Goal: Task Accomplishment & Management: Manage account settings

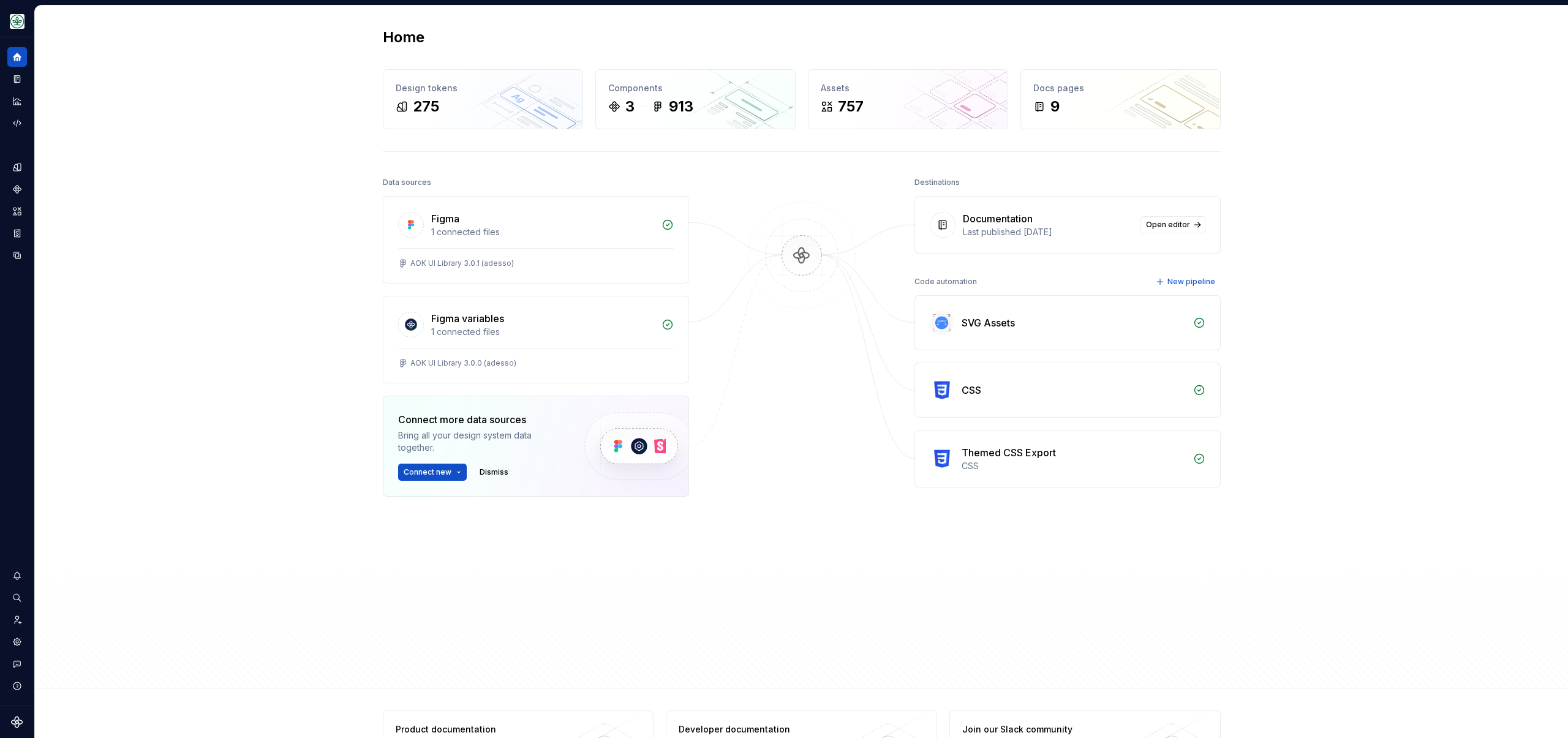
click at [251, 109] on div "Home Design tokens 275 Components 3 913 Assets 757 Docs pages 9 Data sources Fi…" at bounding box center [801, 347] width 1533 height 683
click at [20, 619] on icon "Invite team" at bounding box center [17, 620] width 11 height 11
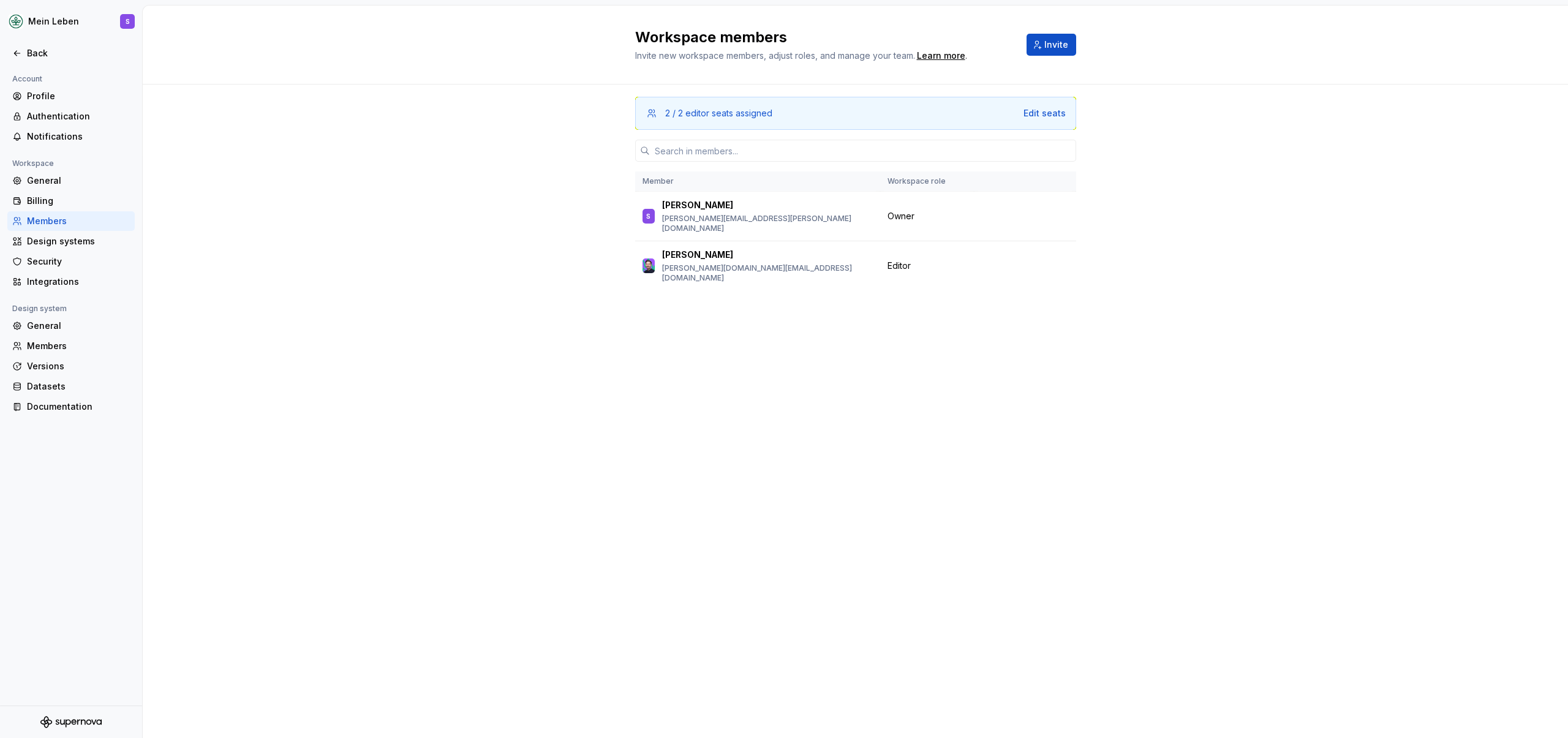
click at [327, 200] on div "2 / 2 editor seats assigned Edit seats Member Workspace role S Sandra sandra.gl…" at bounding box center [855, 210] width 1425 height 252
click at [1041, 113] on div "Edit seats" at bounding box center [1044, 113] width 42 height 12
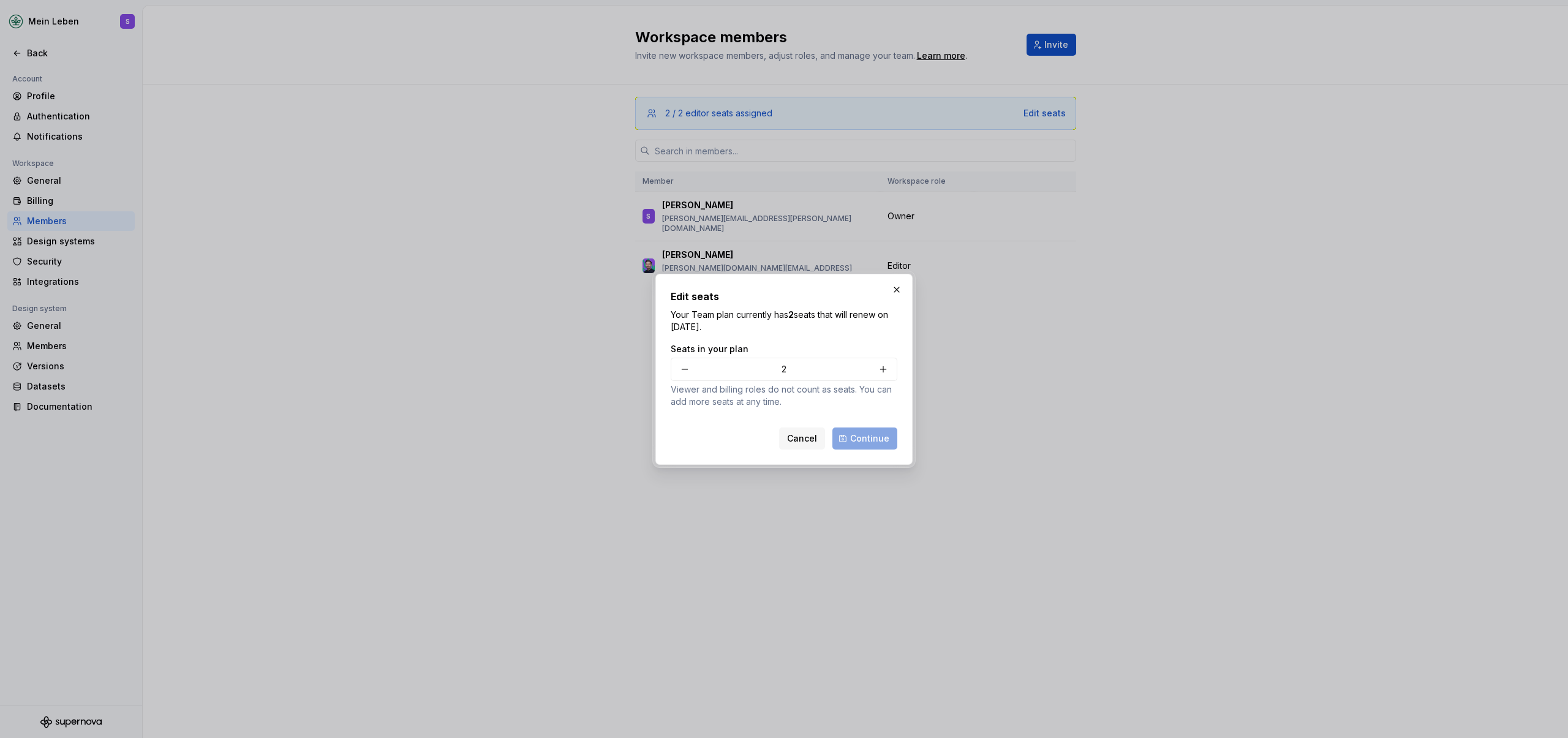
click at [834, 333] on div "Edit seats Your Team plan currently has 2 seats that will renew on May 22, 2026…" at bounding box center [784, 369] width 227 height 160
click at [889, 289] on button "button" at bounding box center [897, 290] width 17 height 17
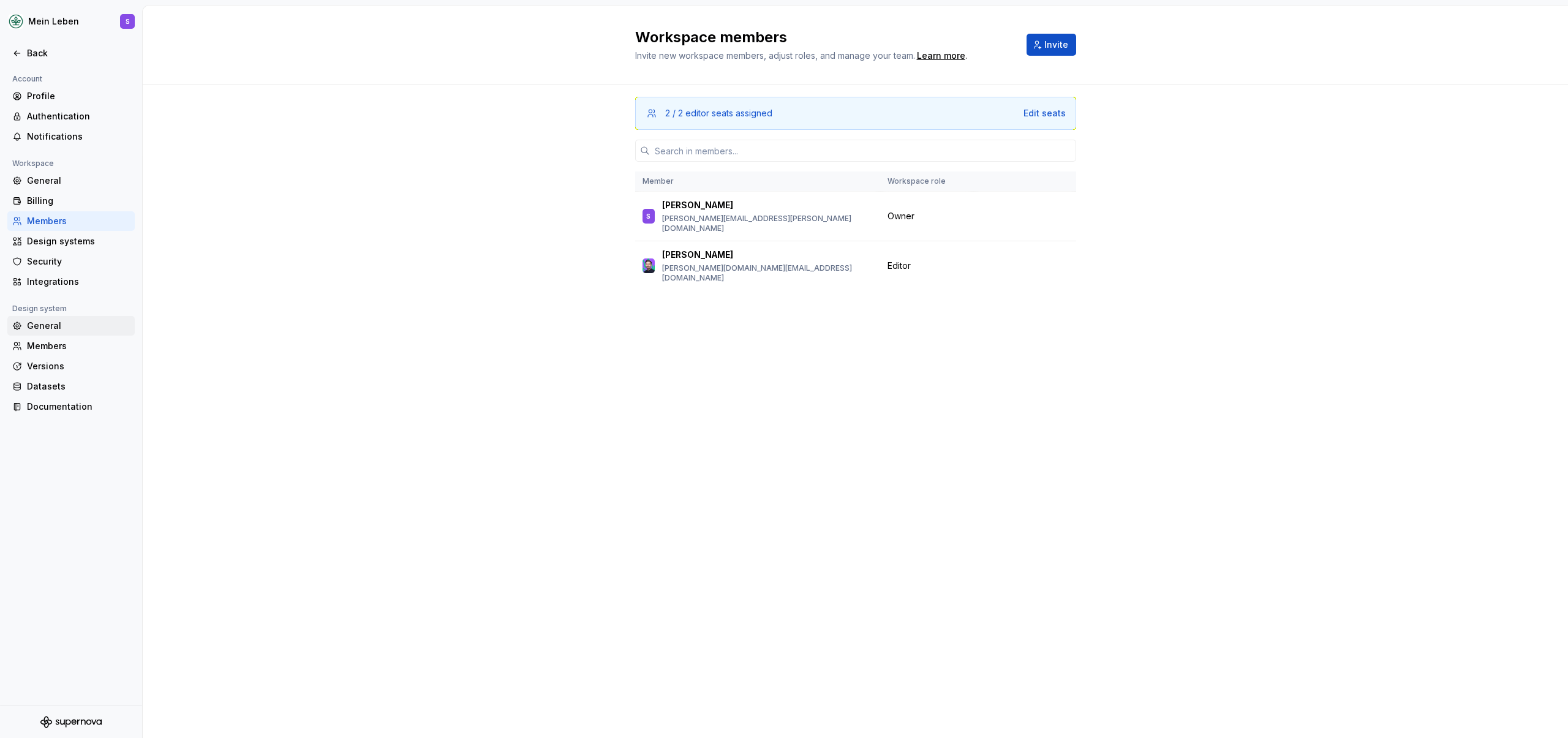
click at [66, 323] on div "General" at bounding box center [79, 325] width 103 height 12
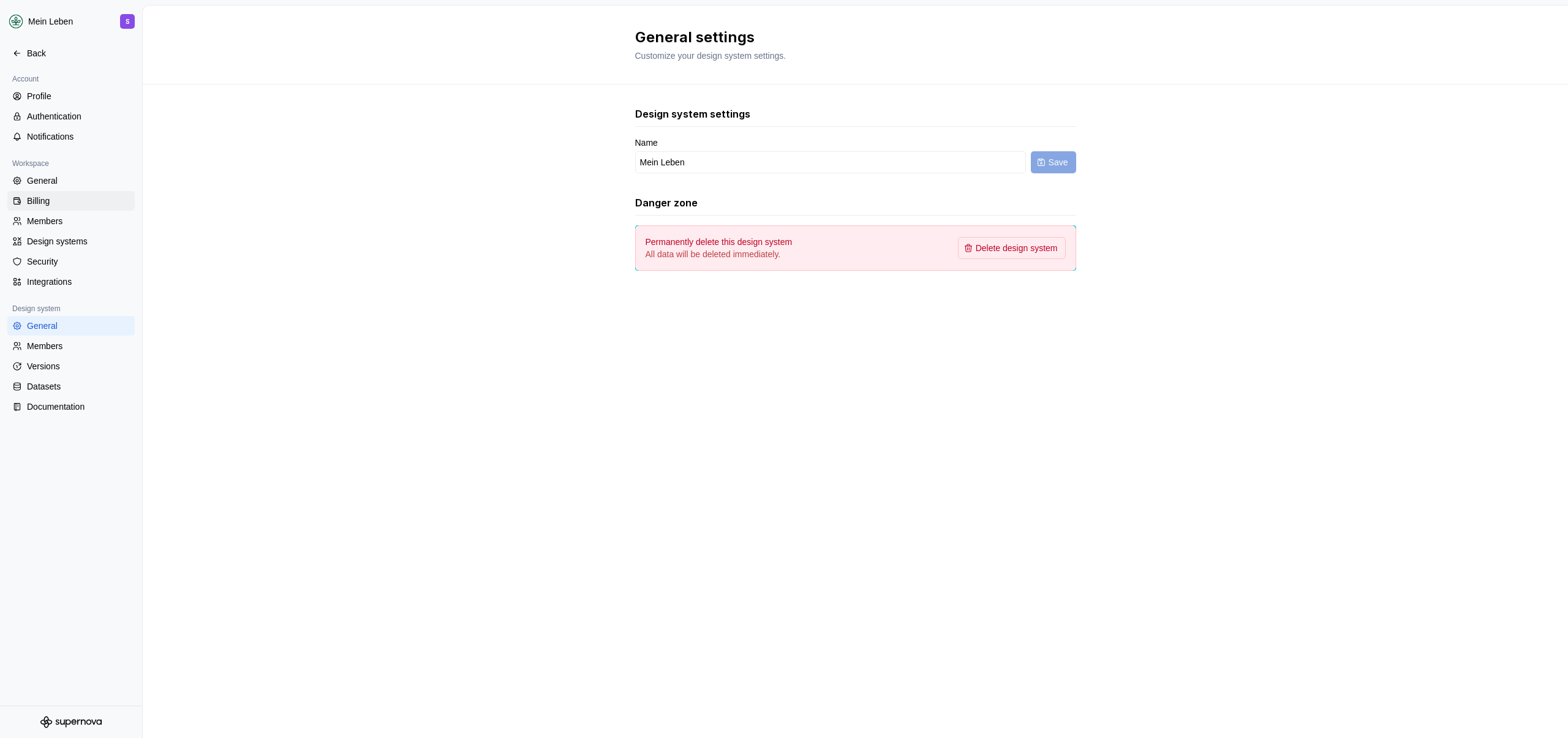
click at [59, 193] on div "Billing" at bounding box center [71, 201] width 128 height 20
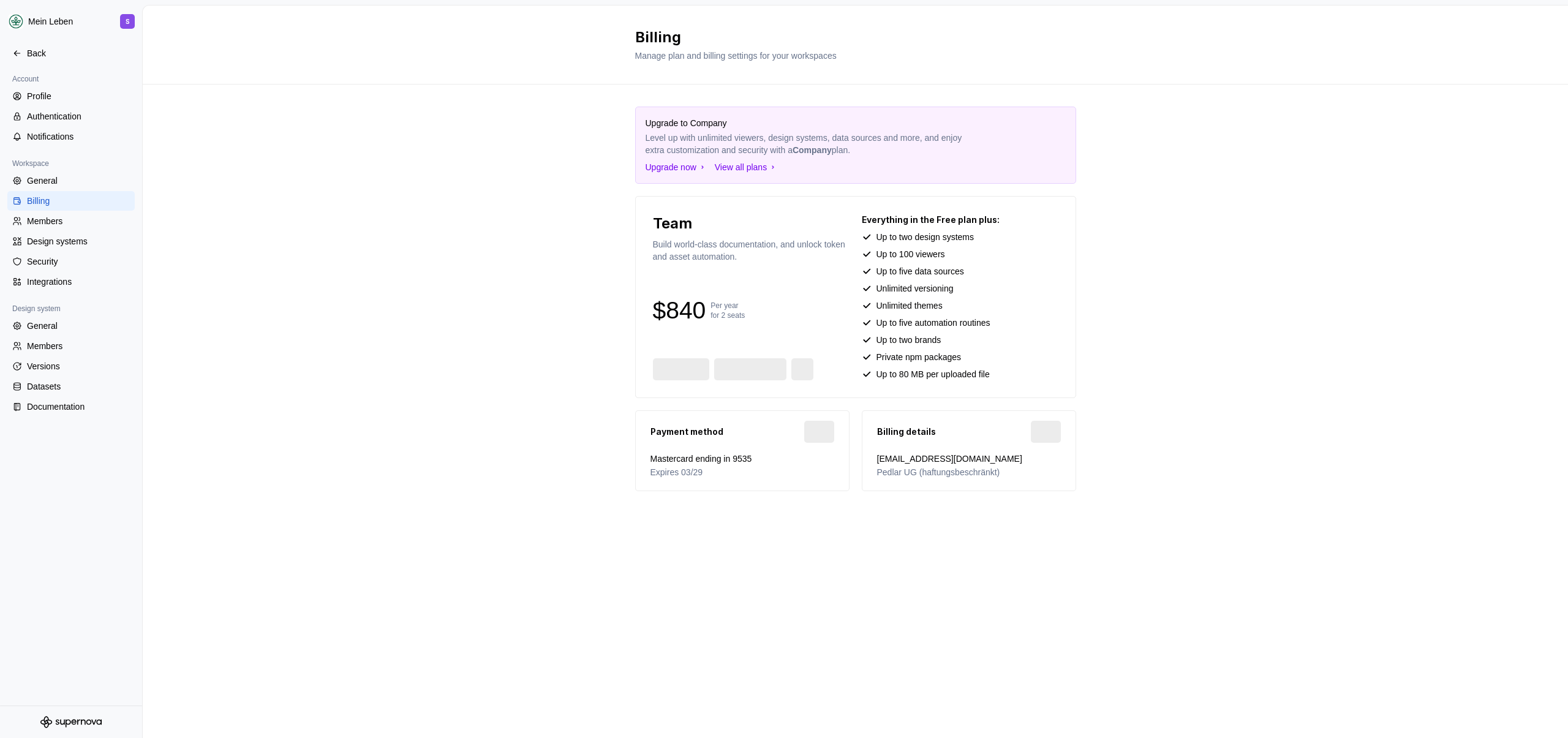
click at [762, 442] on div "Payment method Edit" at bounding box center [742, 431] width 184 height 27
click at [811, 432] on span "Edit" at bounding box center [818, 431] width 15 height 12
click at [56, 343] on div "Members" at bounding box center [79, 345] width 103 height 12
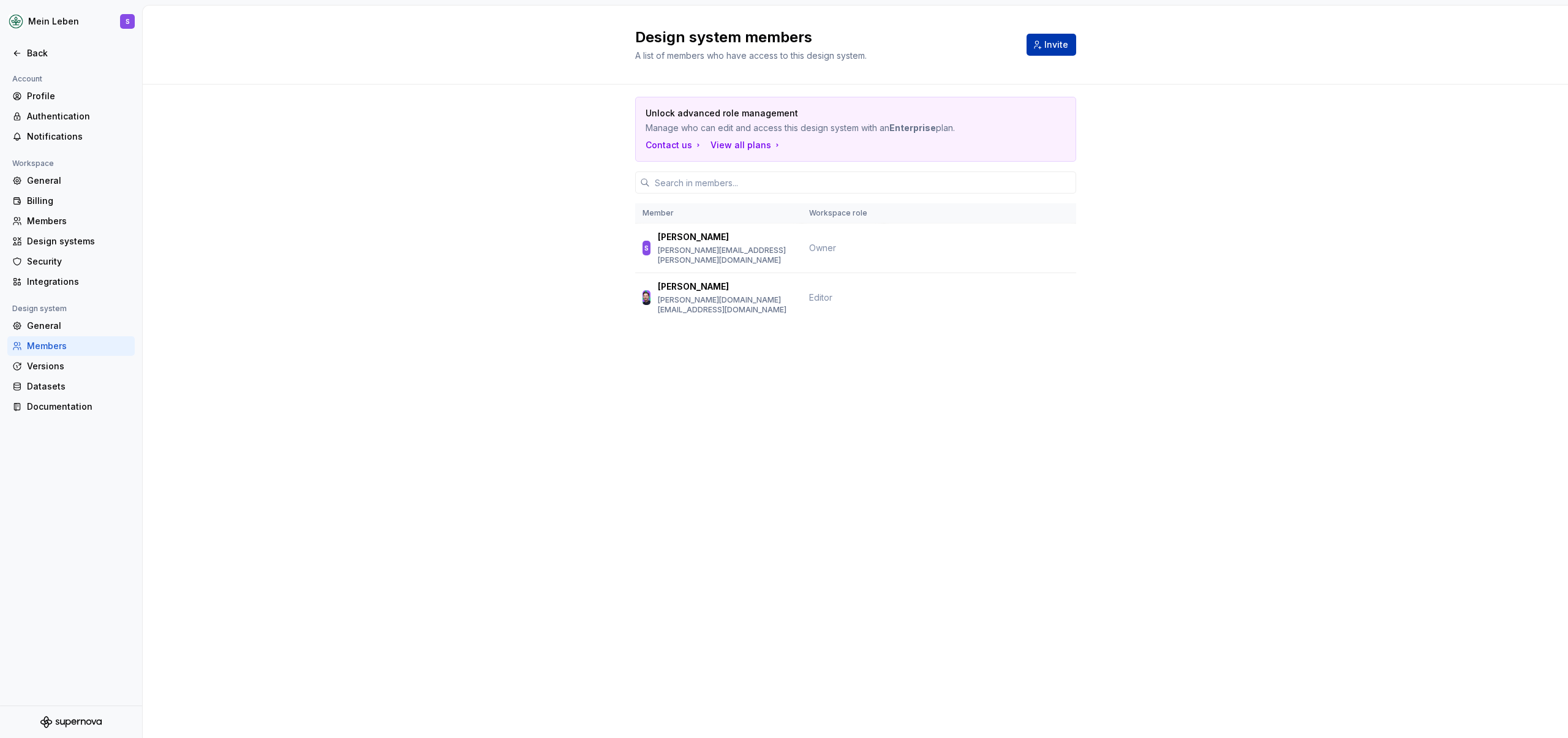
click at [1044, 44] on button "Invite" at bounding box center [1051, 45] width 50 height 23
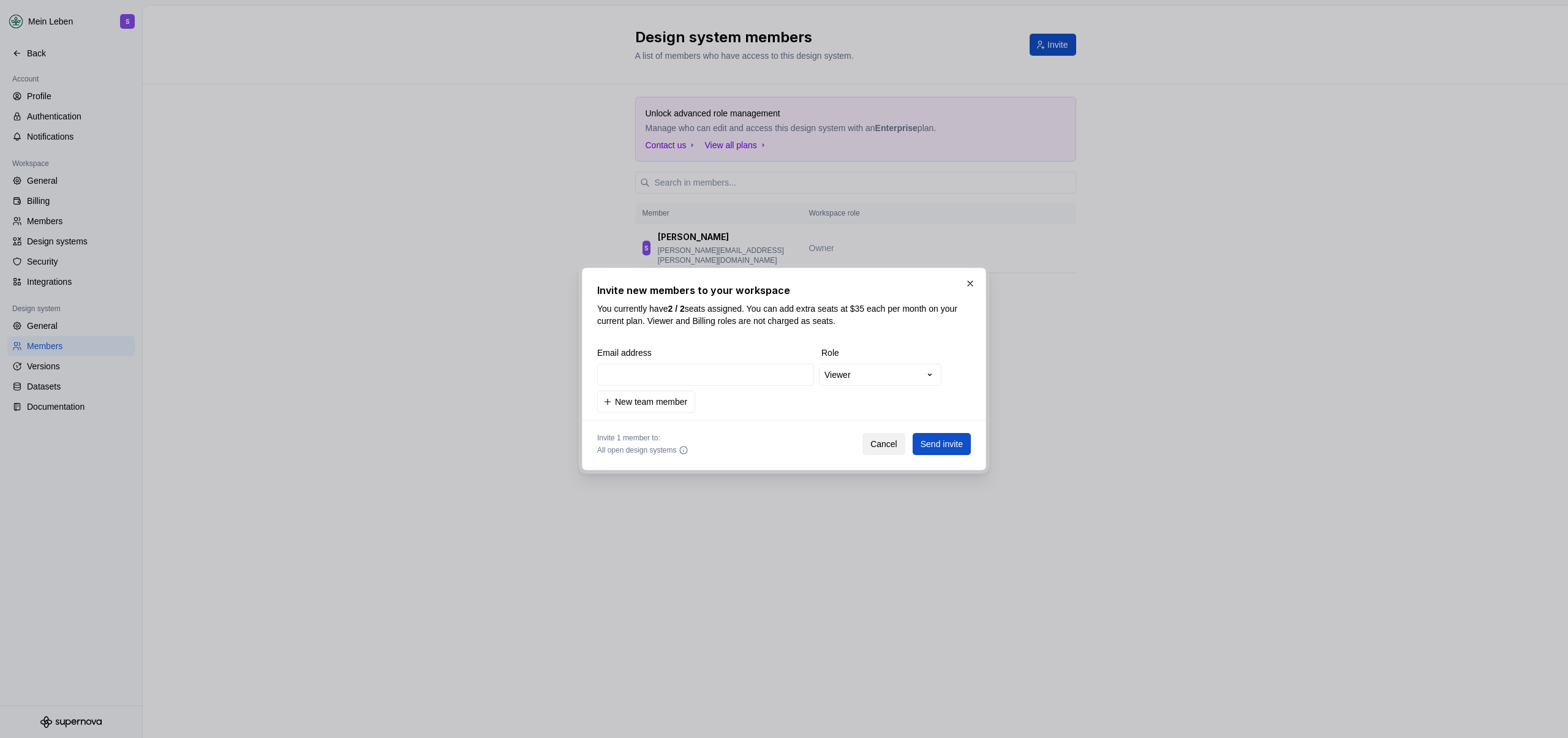
click at [875, 449] on button "Cancel" at bounding box center [884, 444] width 43 height 23
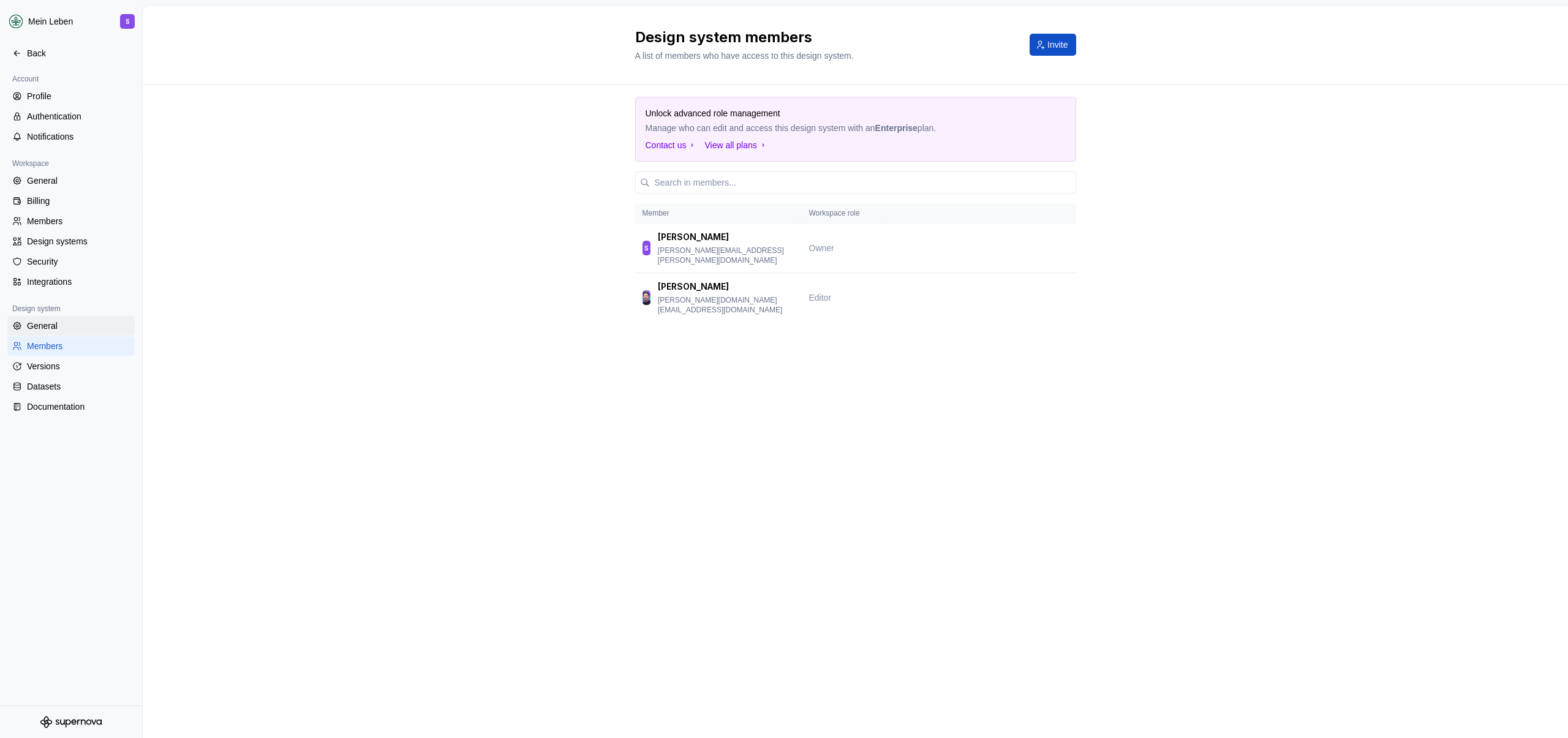
click at [54, 330] on div "General" at bounding box center [79, 325] width 103 height 12
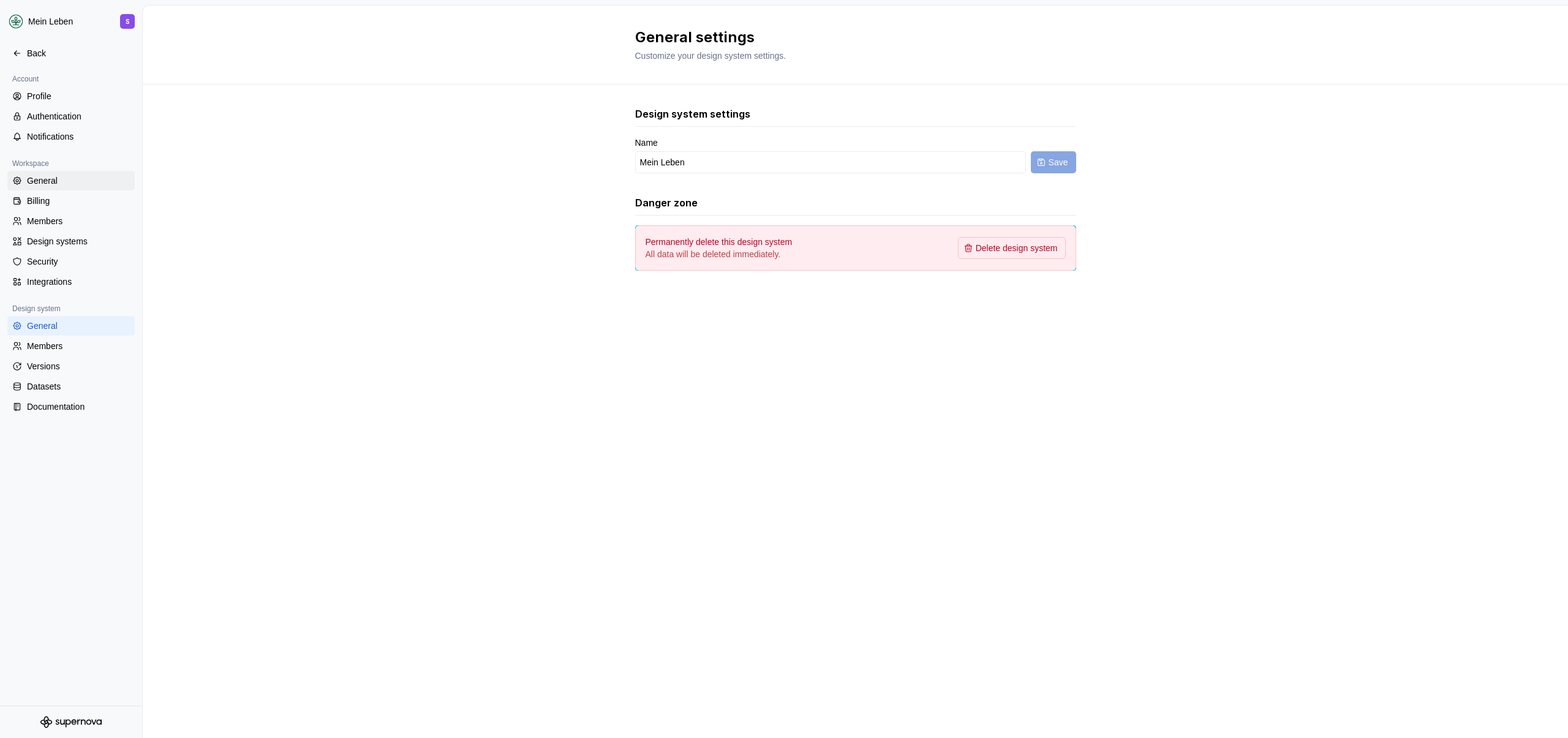
click at [57, 183] on div "General" at bounding box center [79, 180] width 103 height 12
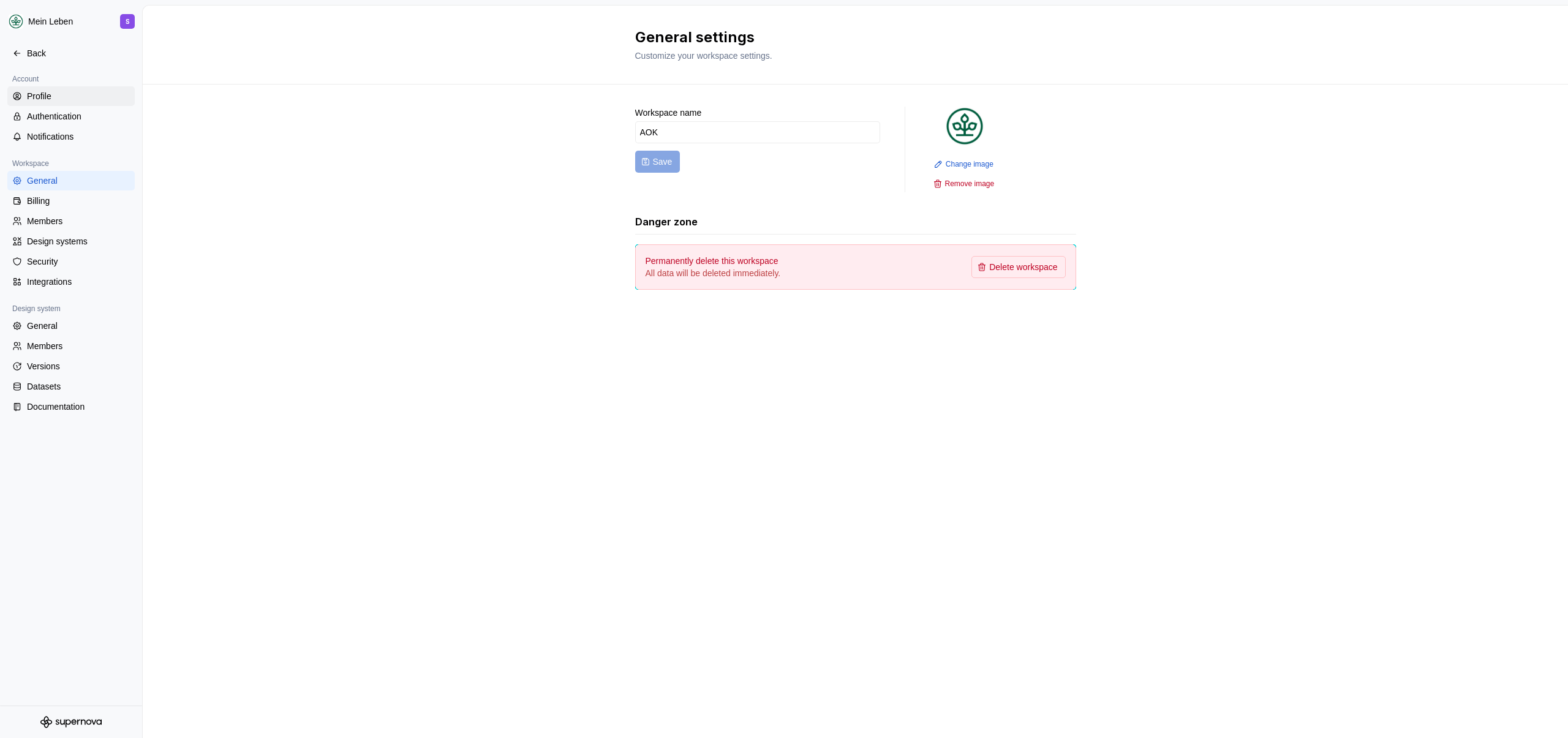
click at [69, 93] on div "Profile" at bounding box center [79, 96] width 103 height 12
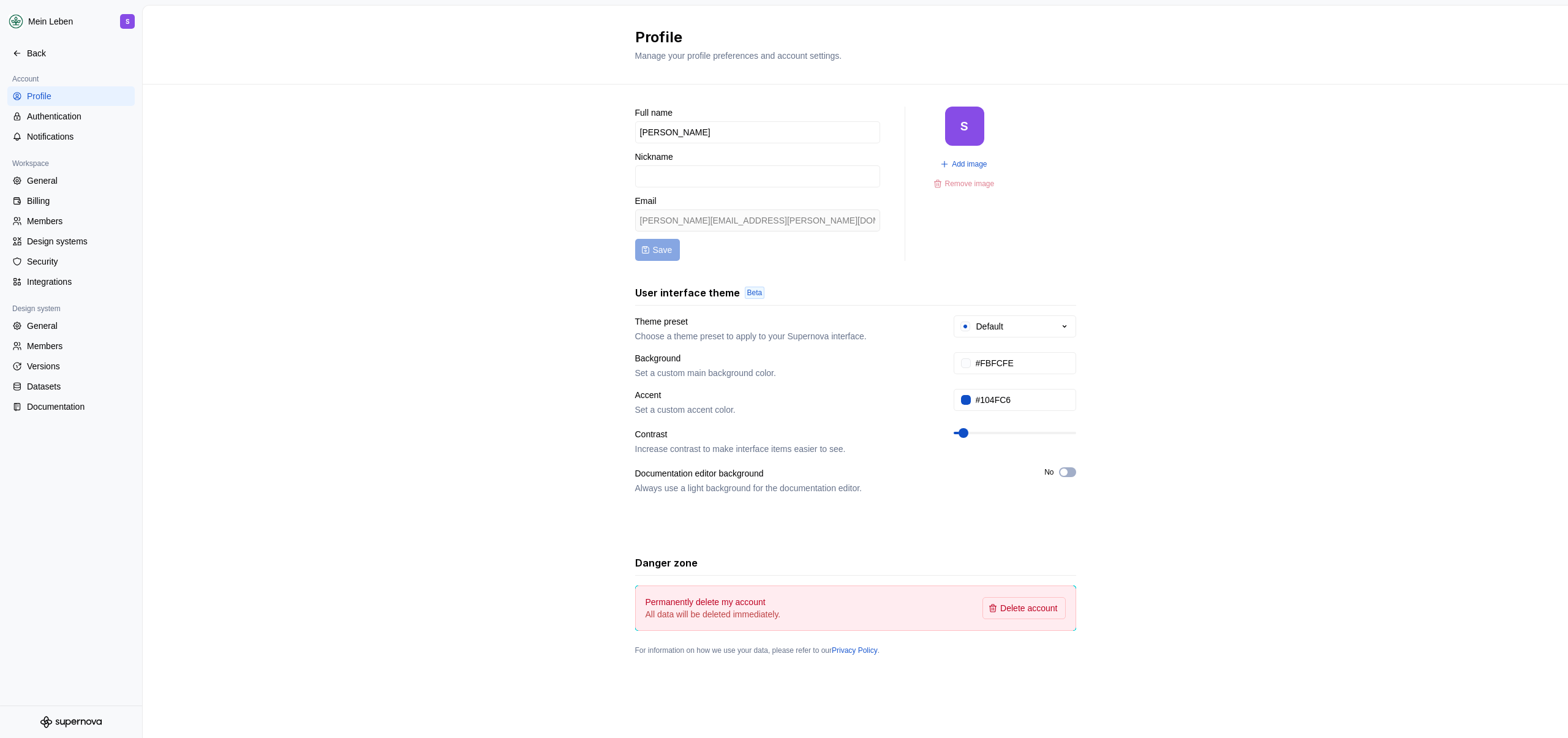
click at [384, 173] on div "Full name Sandra Nickname Email sandra.glaser@adesso.at Save S Add image Remove…" at bounding box center [855, 393] width 1425 height 617
click at [44, 62] on div "Back" at bounding box center [71, 53] width 128 height 20
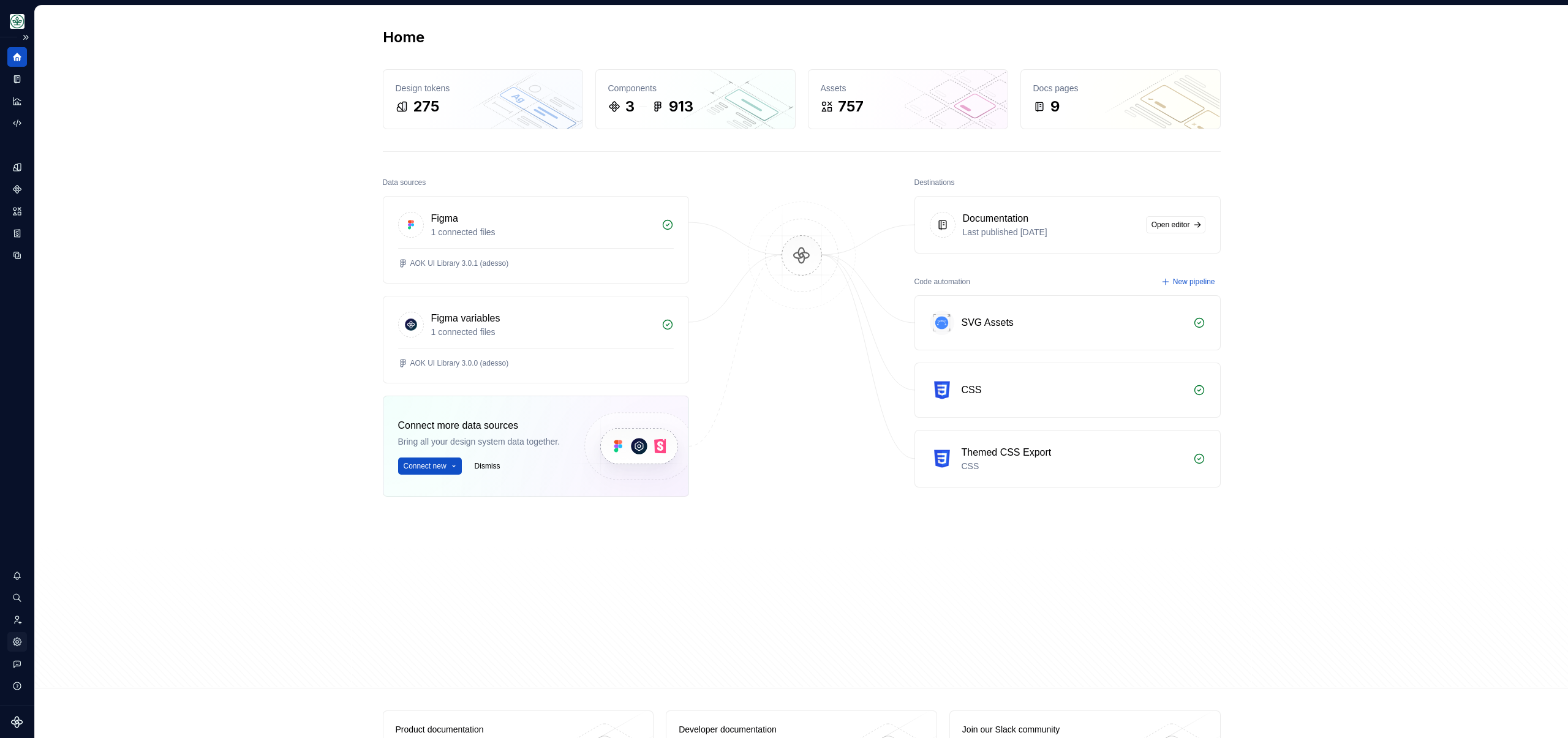
click at [20, 638] on icon "Settings" at bounding box center [17, 641] width 11 height 11
click at [17, 622] on icon "Invite team" at bounding box center [17, 620] width 11 height 11
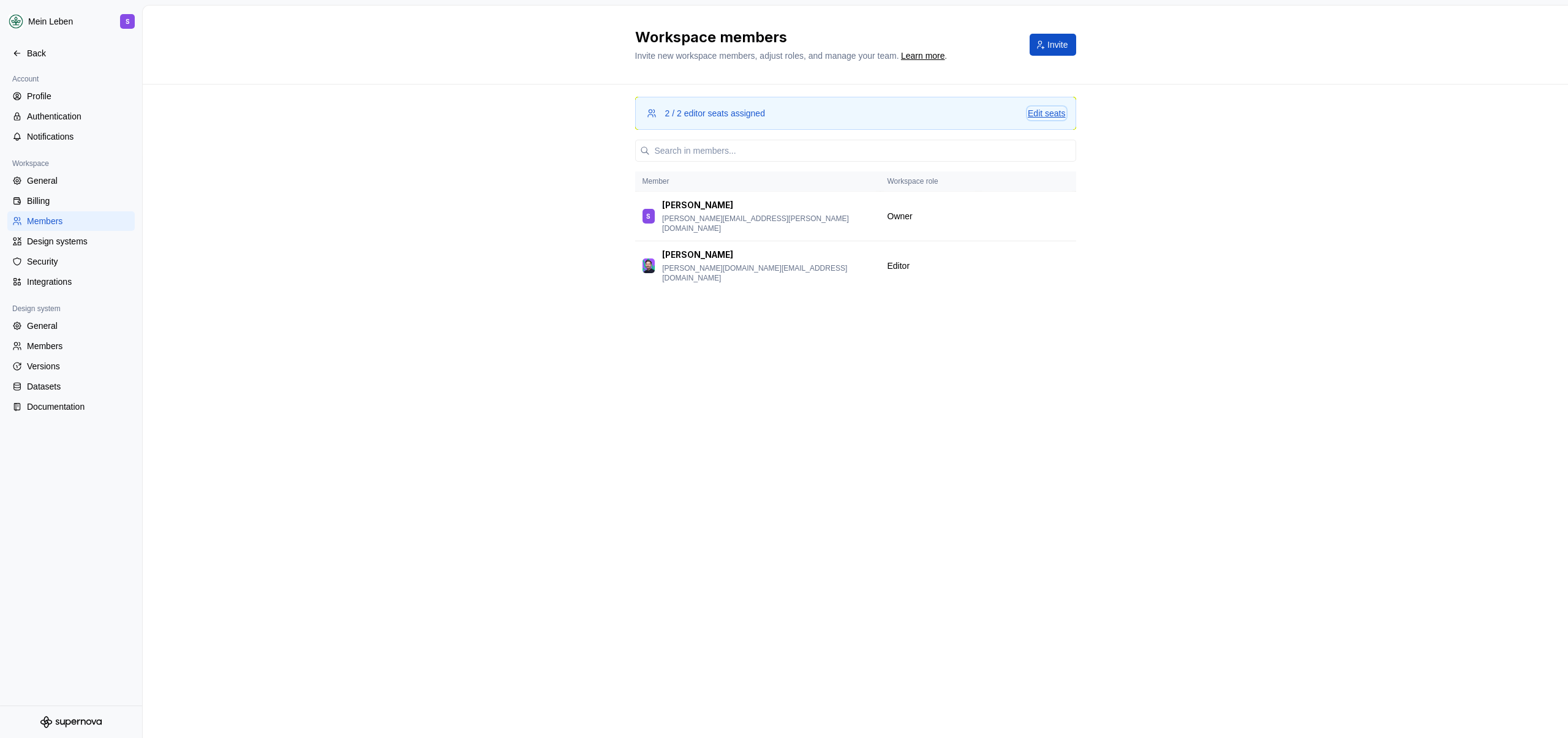
click at [1053, 114] on div "Edit seats" at bounding box center [1047, 113] width 38 height 12
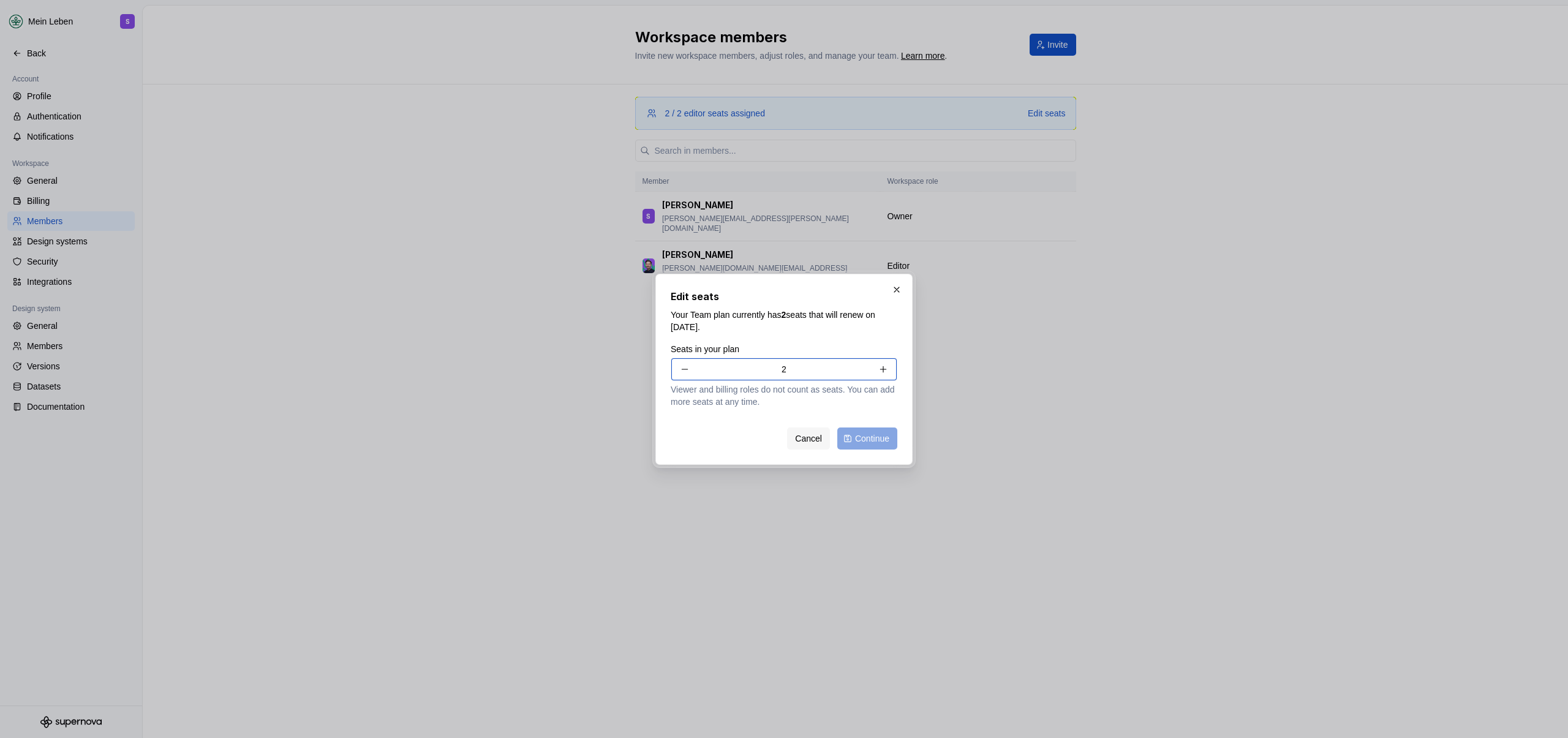
click at [885, 373] on button "button" at bounding box center [884, 369] width 23 height 23
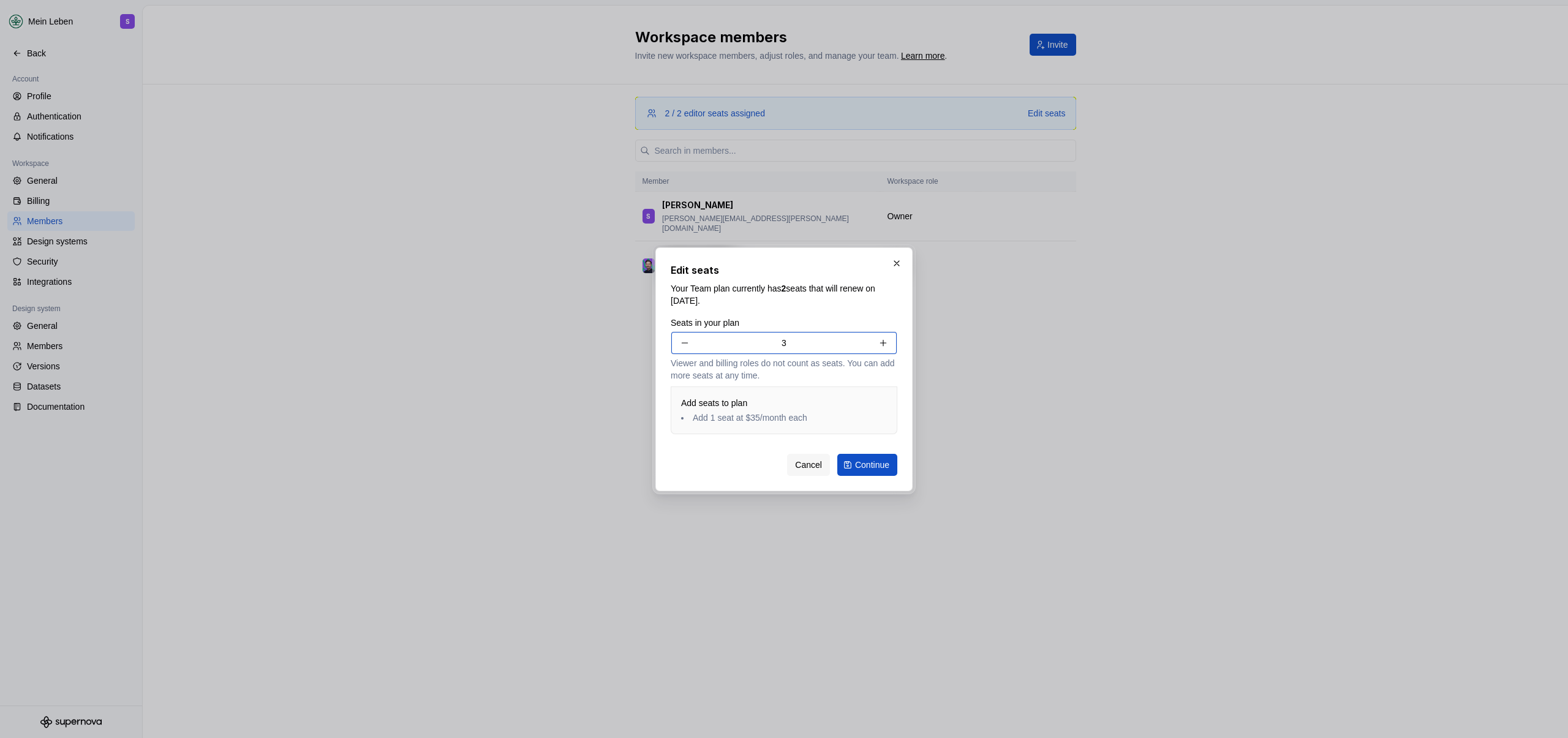
click at [885, 338] on button "button" at bounding box center [884, 343] width 23 height 23
type input "4"
click at [873, 466] on span "Continue" at bounding box center [872, 464] width 35 height 12
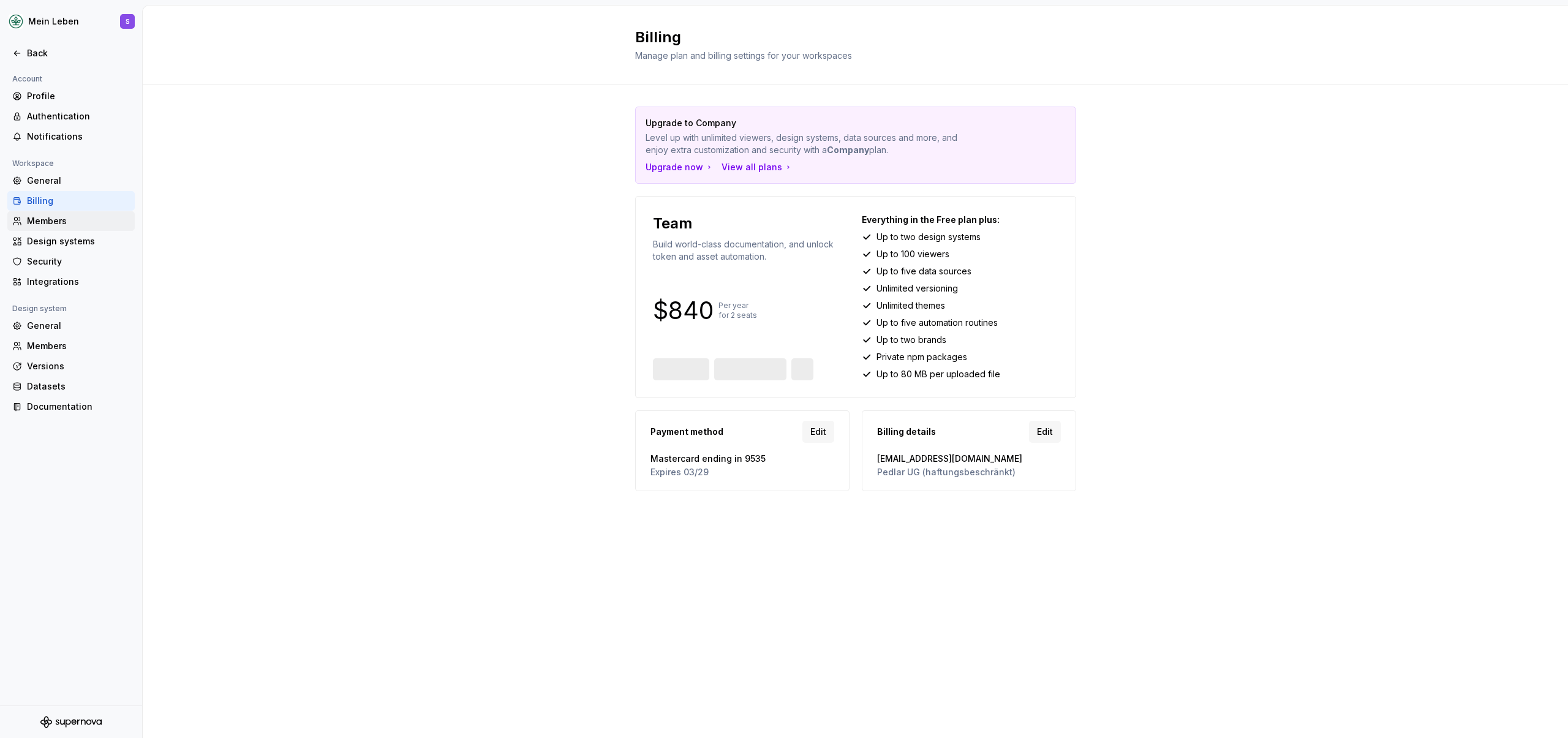
click at [62, 218] on div "Members" at bounding box center [79, 220] width 103 height 12
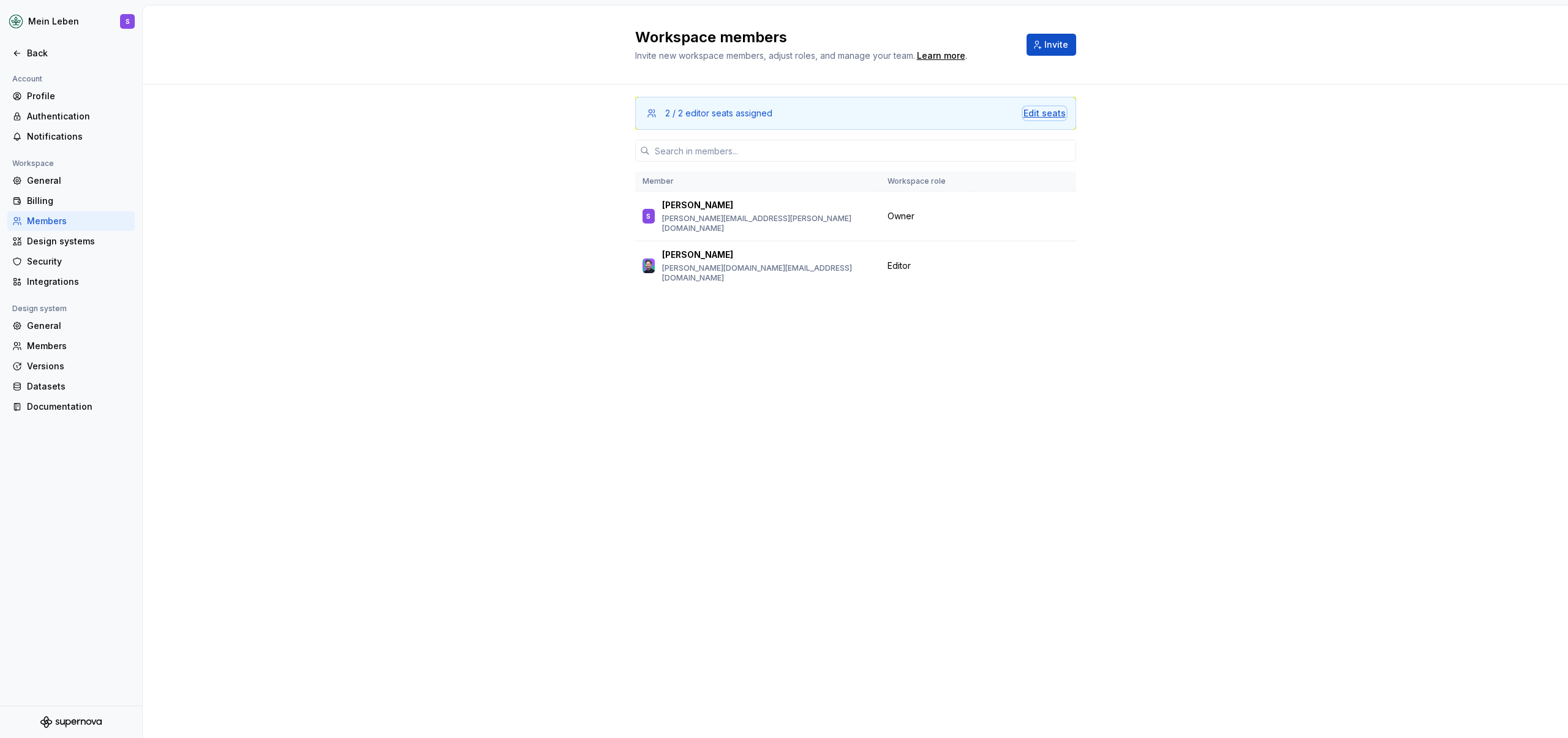
click at [1035, 109] on div "Edit seats" at bounding box center [1044, 113] width 42 height 12
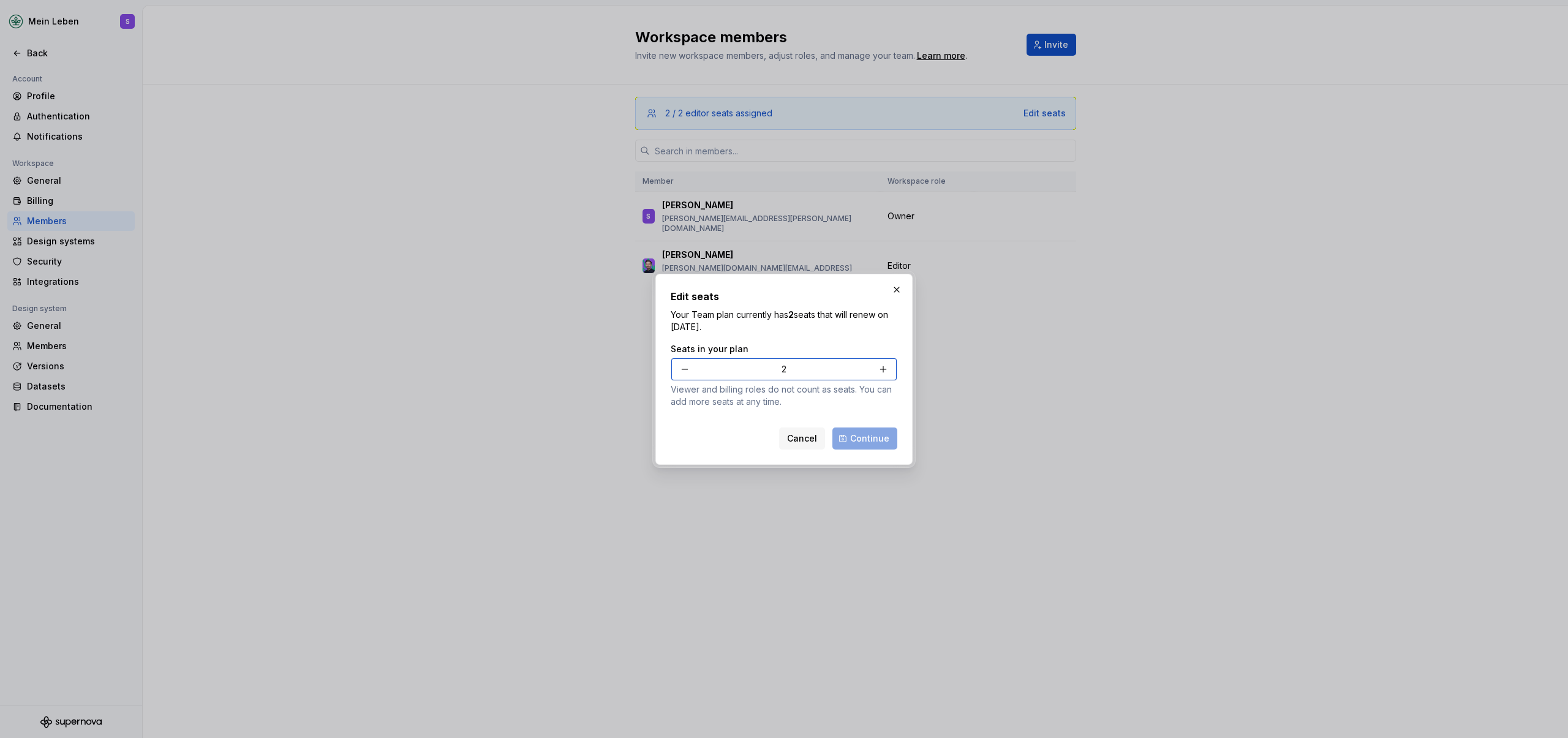
click at [883, 375] on button "button" at bounding box center [884, 369] width 23 height 23
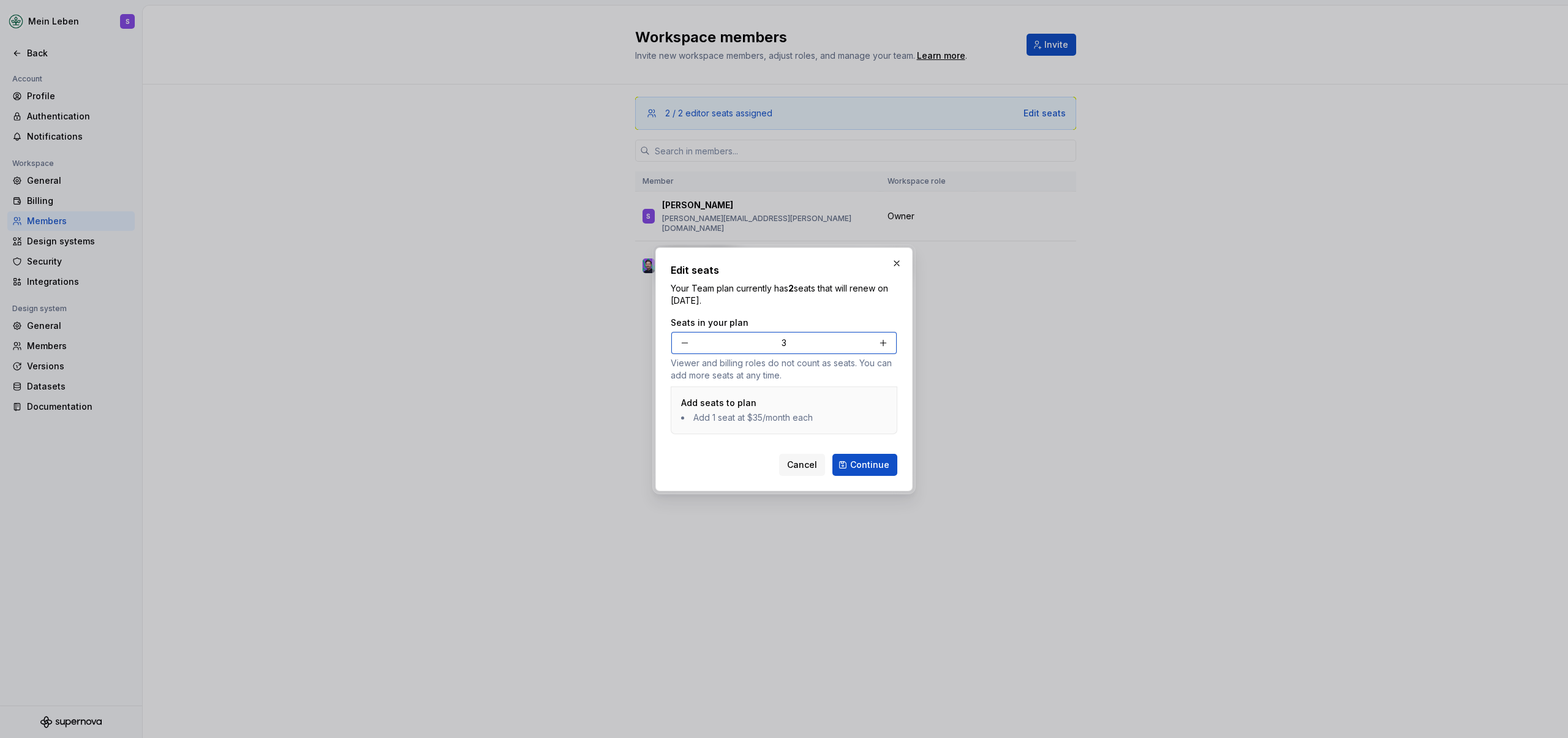
click at [885, 347] on button "button" at bounding box center [884, 343] width 23 height 23
type input "6"
click at [883, 298] on p "Your Team plan currently has 2 seats that will renew on May 22, 2026." at bounding box center [784, 294] width 227 height 24
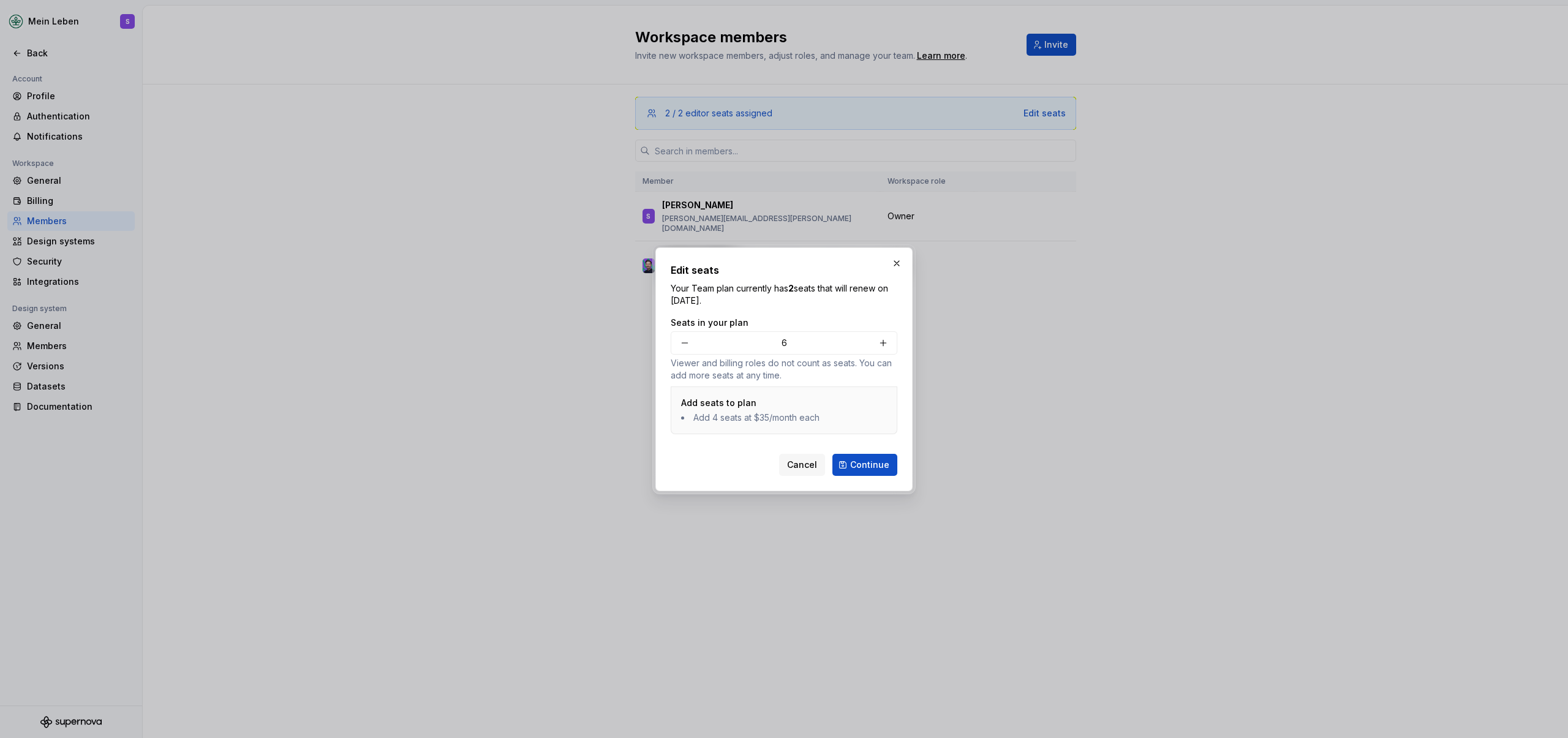
click at [869, 310] on div "Edit seats Your Team plan currently has 2 seats that will renew on May 22, 2026…" at bounding box center [784, 369] width 227 height 213
click at [821, 294] on p "Your Team plan currently has 2 seats that will renew on May 22, 2026." at bounding box center [784, 294] width 227 height 24
click at [863, 465] on span "Continue" at bounding box center [870, 464] width 39 height 12
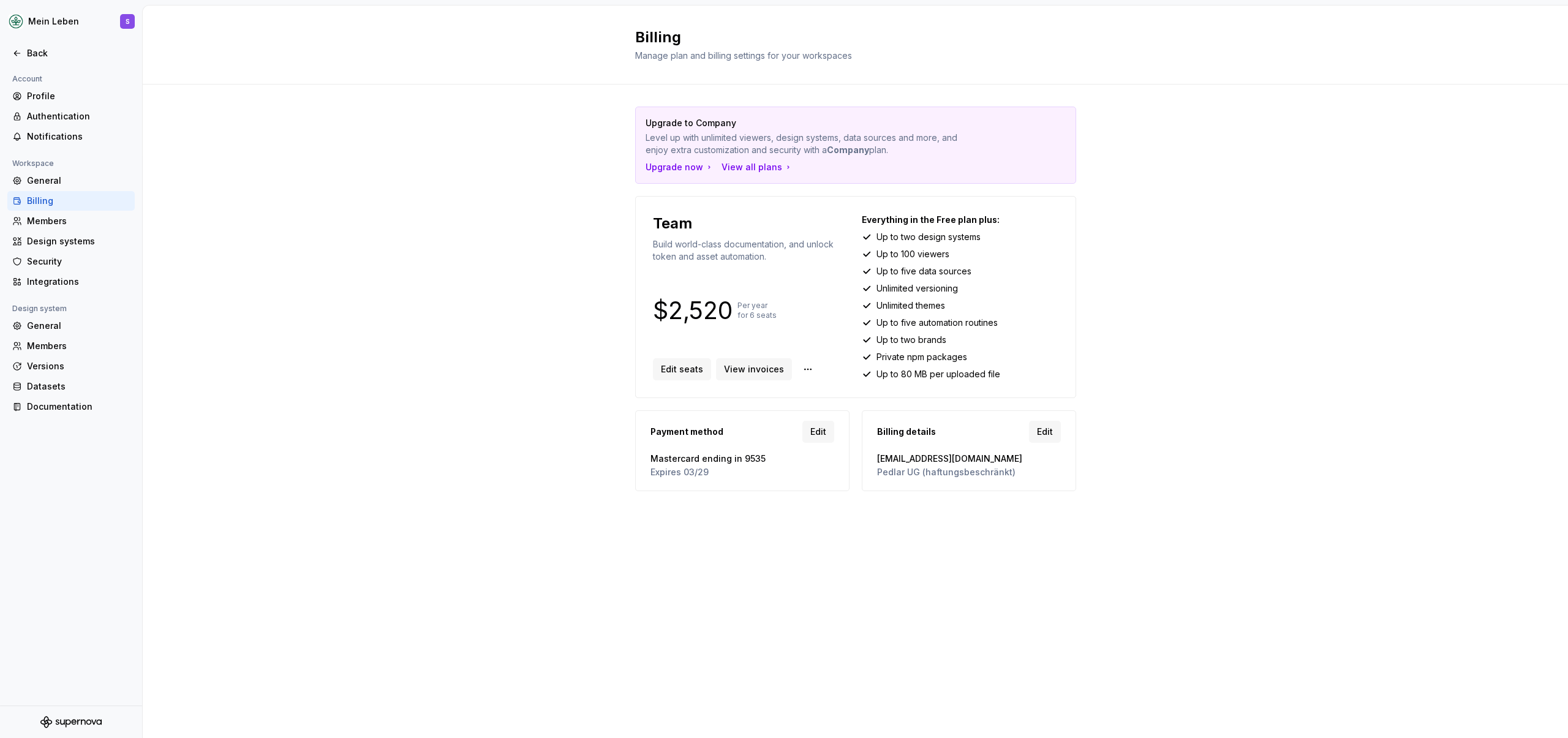
click at [548, 246] on div "Upgrade to Company Level up with unlimited viewers, design systems, data source…" at bounding box center [855, 310] width 1425 height 453
click at [25, 350] on div "Members" at bounding box center [70, 345] width 117 height 12
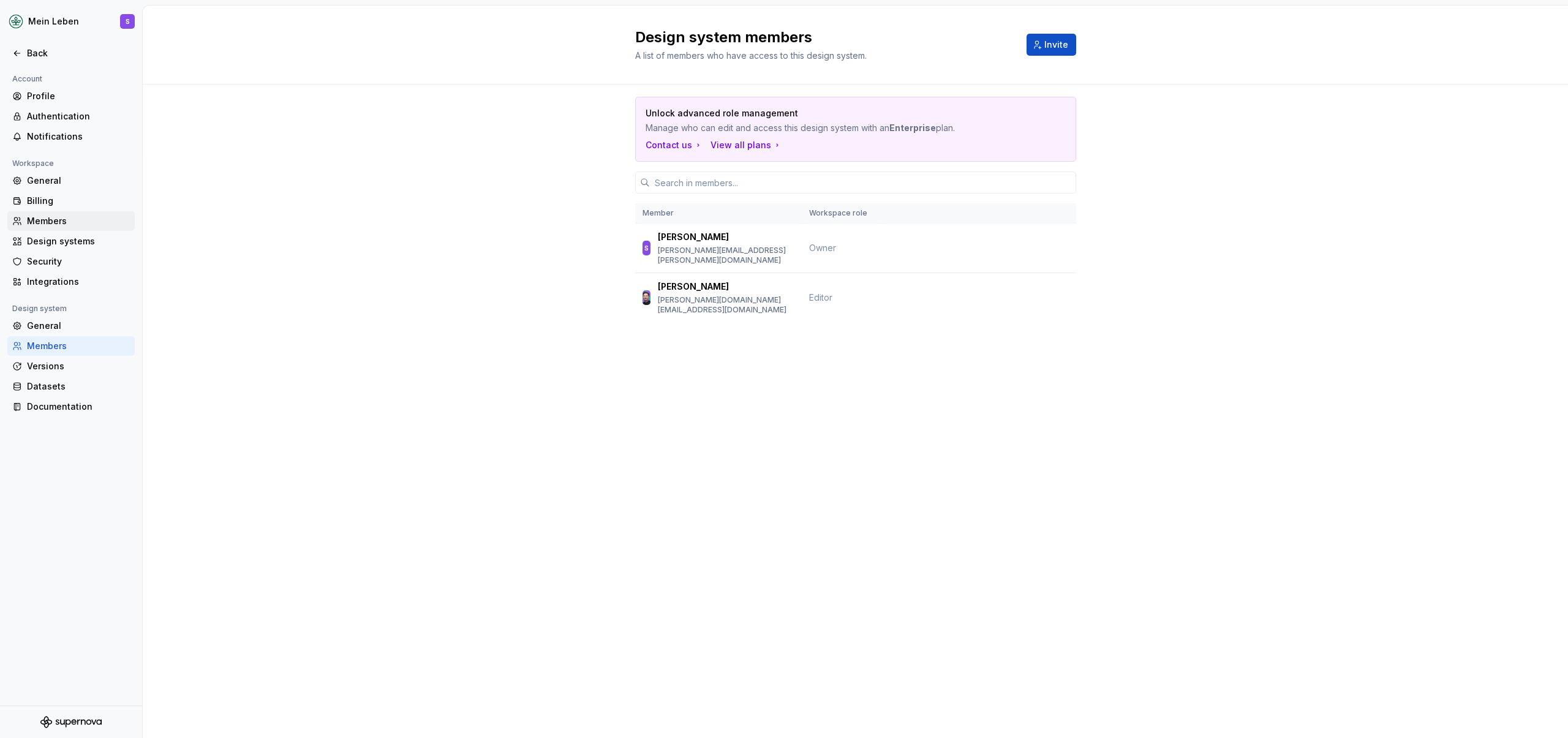
click at [42, 223] on div "Members" at bounding box center [79, 220] width 103 height 12
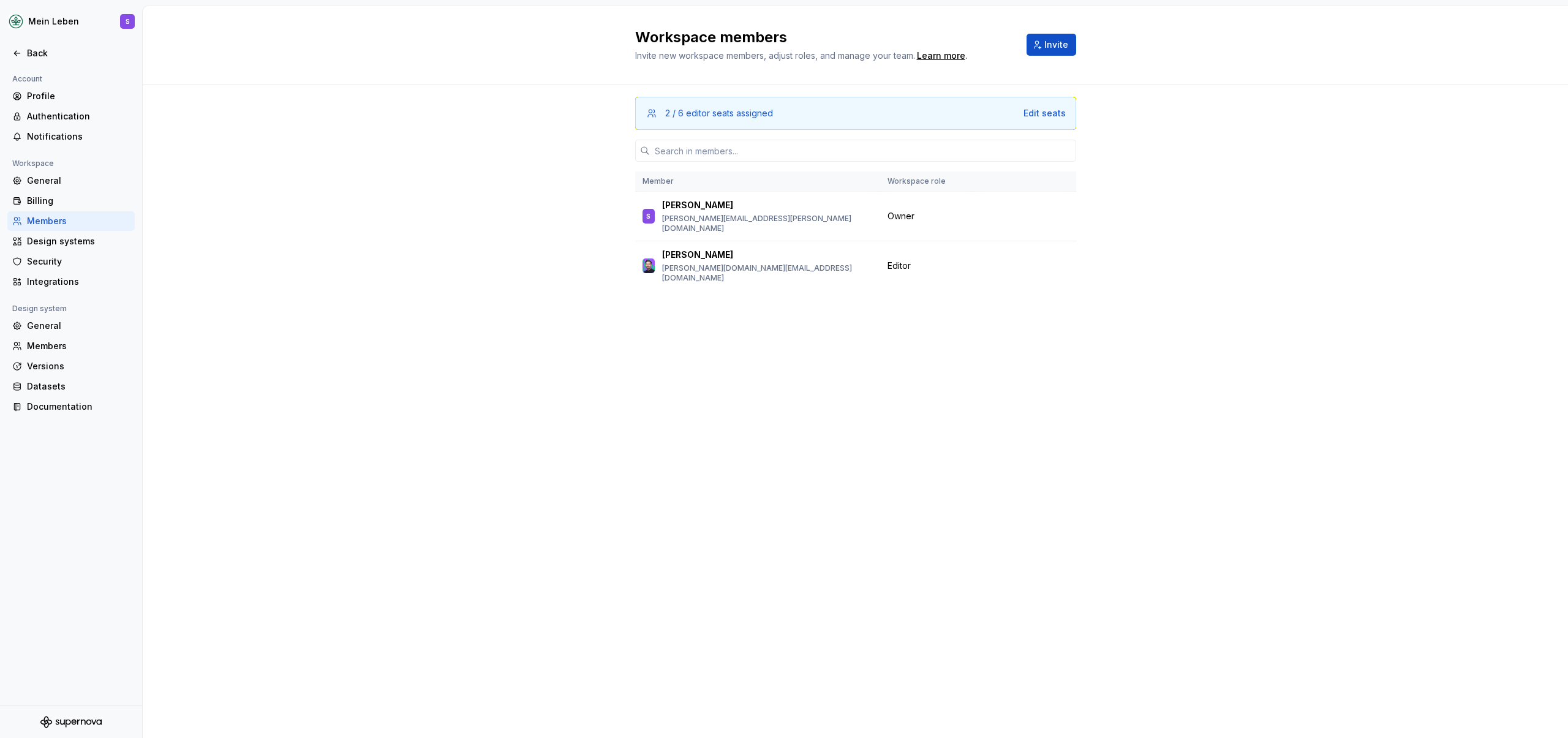
drag, startPoint x: 497, startPoint y: 236, endPoint x: 526, endPoint y: 228, distance: 30.1
click at [496, 236] on div "2 / 6 editor seats assigned Edit seats Member Workspace role S [PERSON_NAME] [P…" at bounding box center [855, 210] width 1425 height 252
click at [69, 202] on div "Billing" at bounding box center [79, 201] width 103 height 12
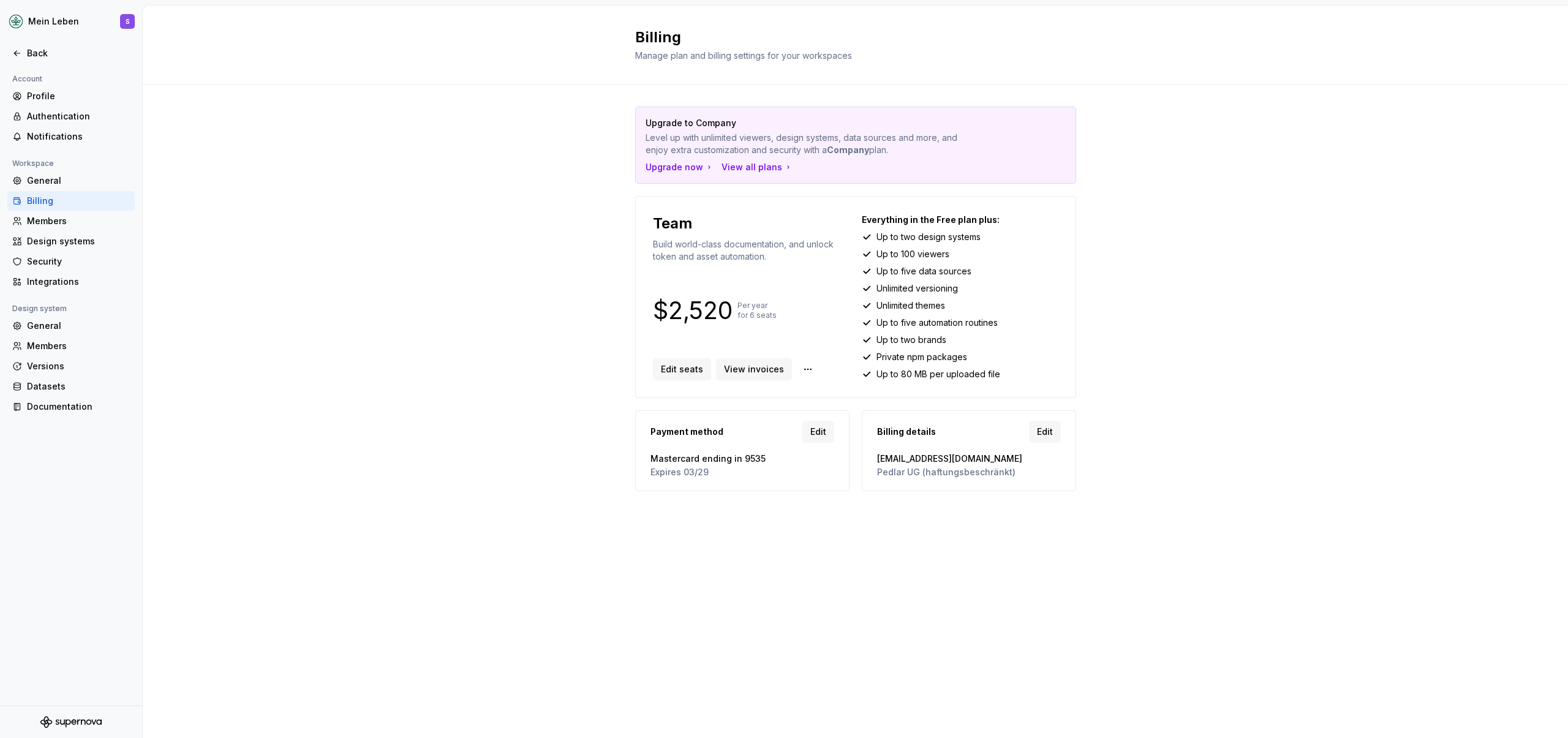
click at [558, 279] on div "Upgrade to Company Level up with unlimited viewers, design systems, data source…" at bounding box center [855, 310] width 1425 height 453
click at [351, 240] on div "Upgrade to Company Level up with unlimited viewers, design systems, data source…" at bounding box center [855, 310] width 1425 height 453
click at [93, 219] on div "Members" at bounding box center [79, 220] width 103 height 12
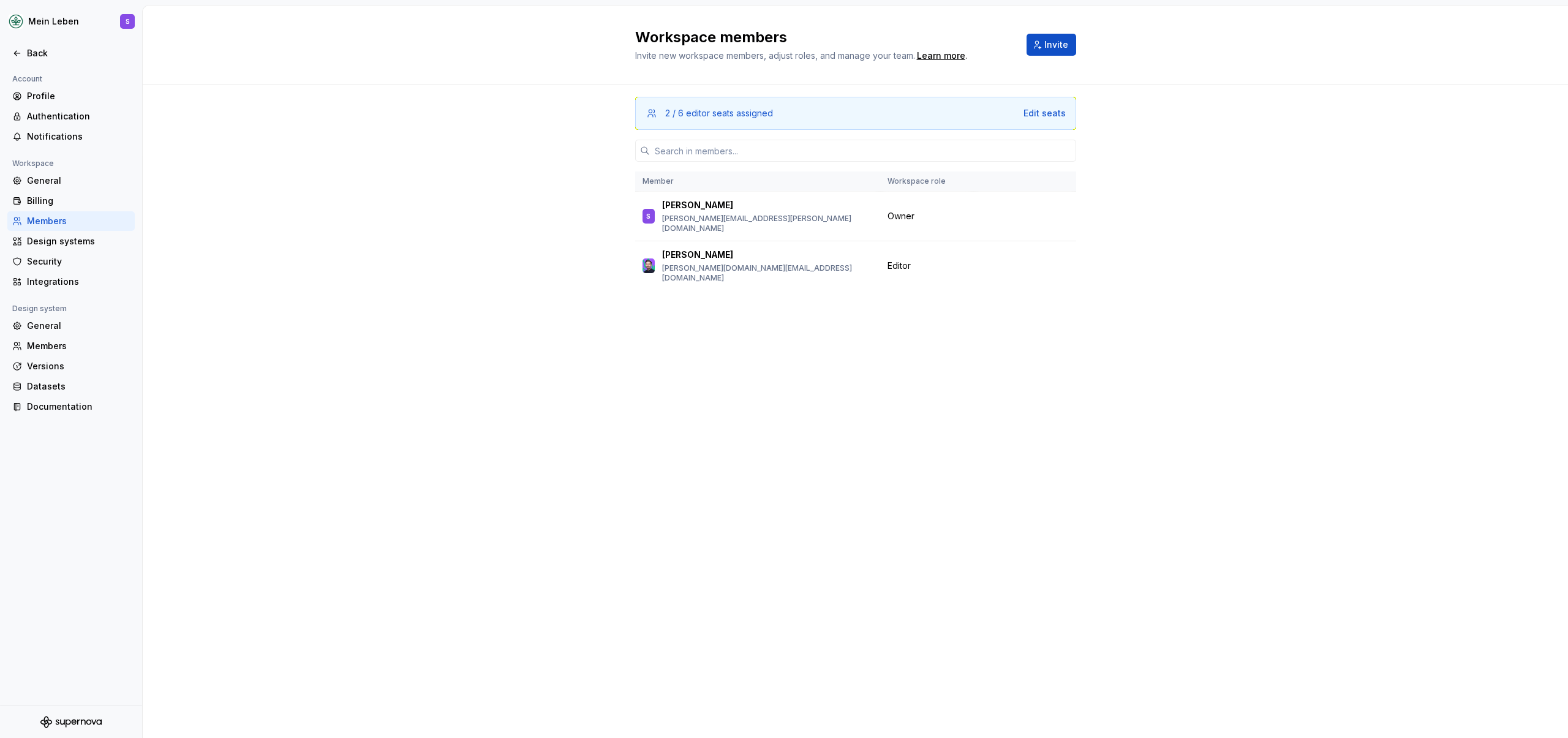
click at [392, 203] on div "2 / 6 editor seats assigned Edit seats Member Workspace role S [PERSON_NAME] [P…" at bounding box center [855, 210] width 1425 height 252
click at [781, 152] on input "text" at bounding box center [863, 151] width 426 height 23
click at [366, 229] on div "2 / 6 editor seats assigned Edit seats Member Workspace role S [PERSON_NAME] [P…" at bounding box center [855, 210] width 1425 height 252
click at [701, 149] on input "text" at bounding box center [863, 151] width 426 height 23
type input "b"
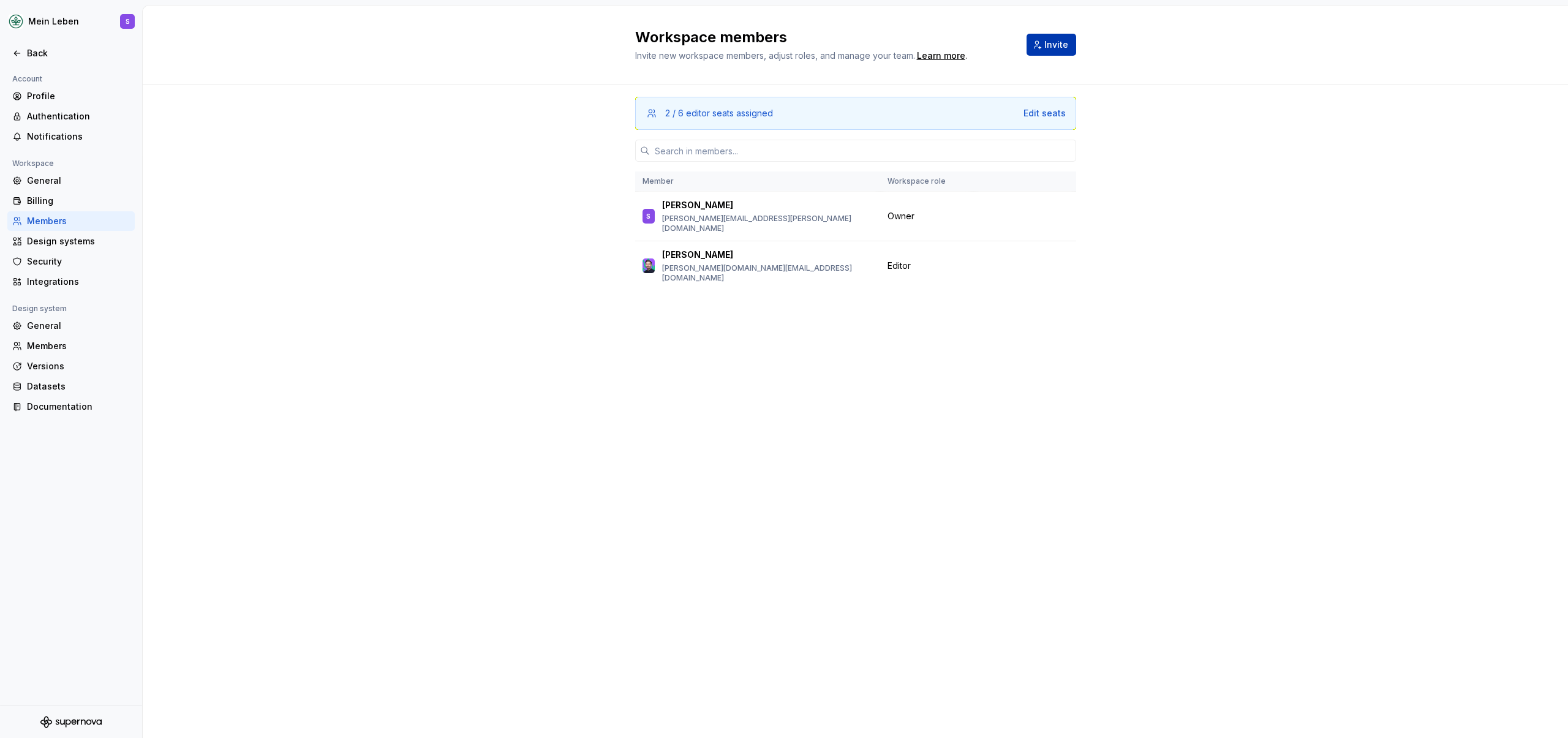
click at [1046, 41] on span "Invite" at bounding box center [1056, 44] width 23 height 12
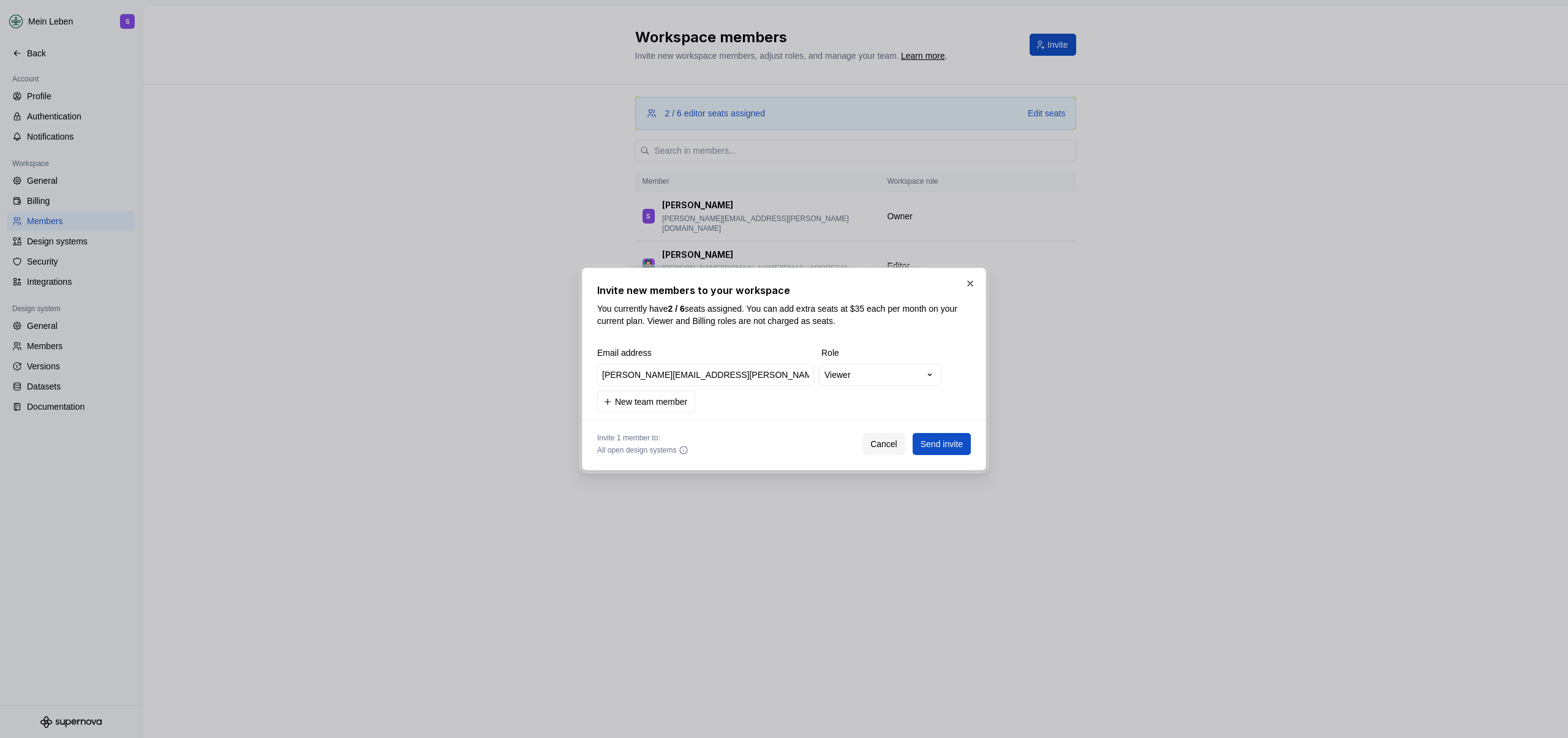
type input "[PERSON_NAME][EMAIL_ADDRESS][PERSON_NAME][DOMAIN_NAME]"
click at [854, 382] on div "**********" at bounding box center [784, 369] width 1568 height 738
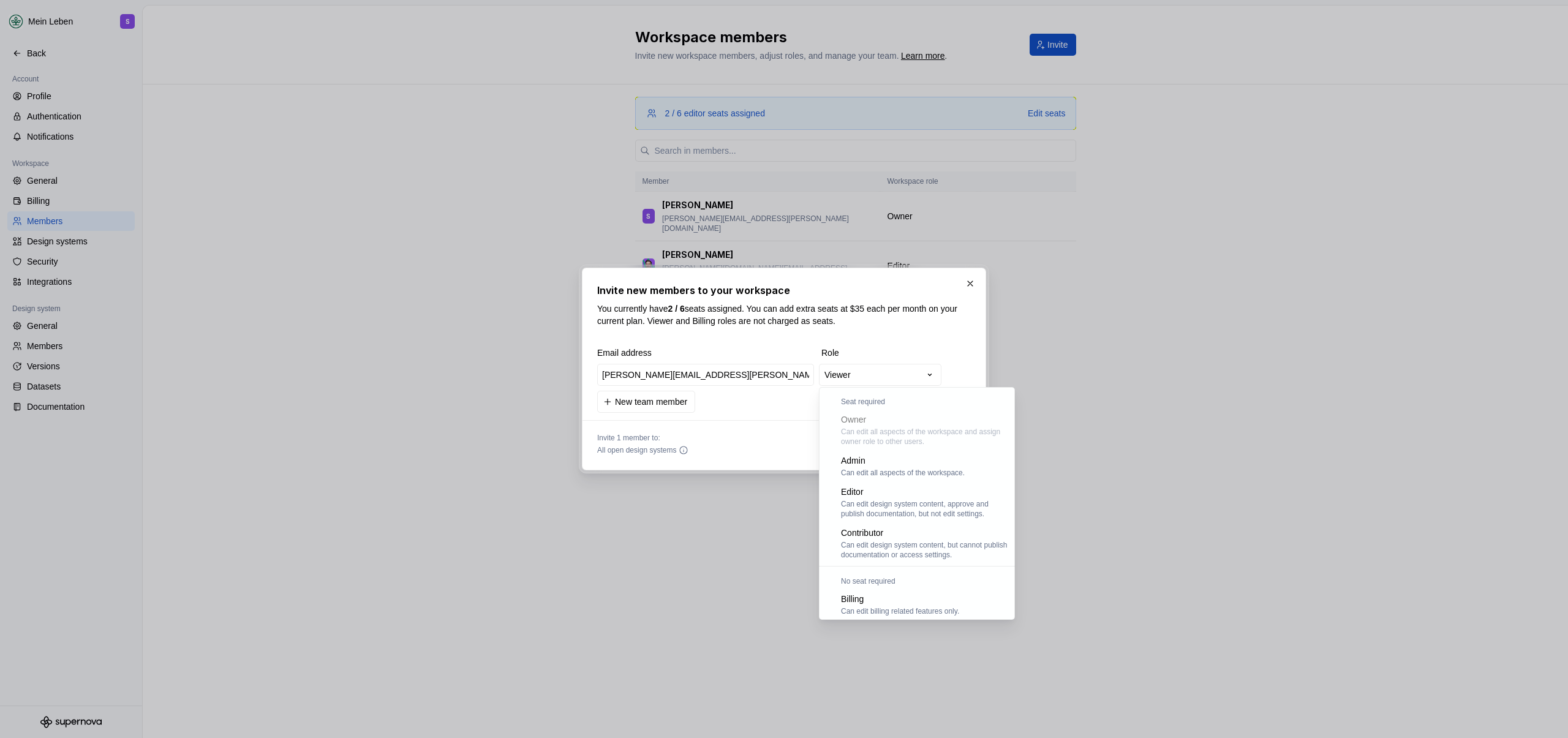
scroll to position [34, 0]
select select "*******"
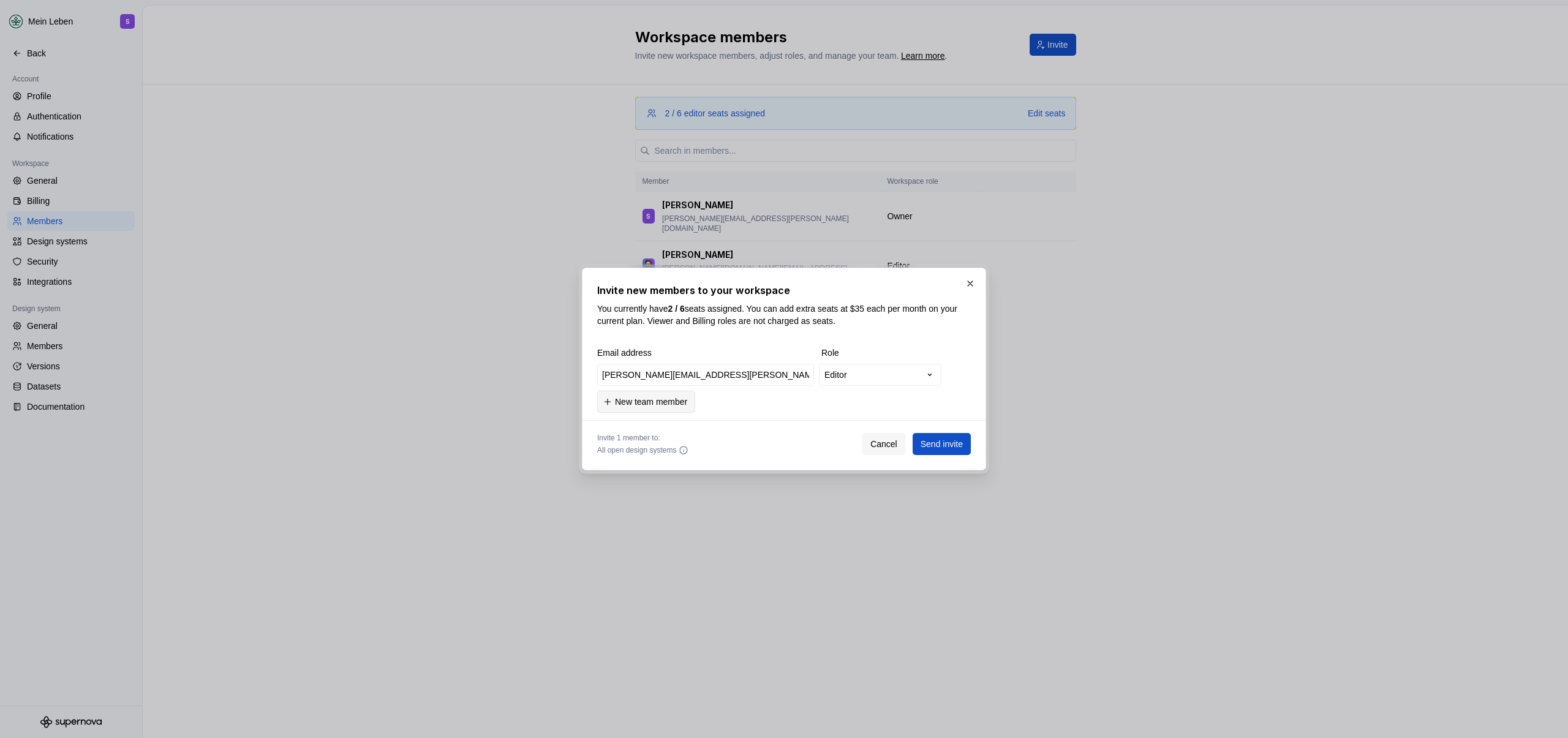
click at [666, 401] on span "New team member" at bounding box center [651, 401] width 72 height 12
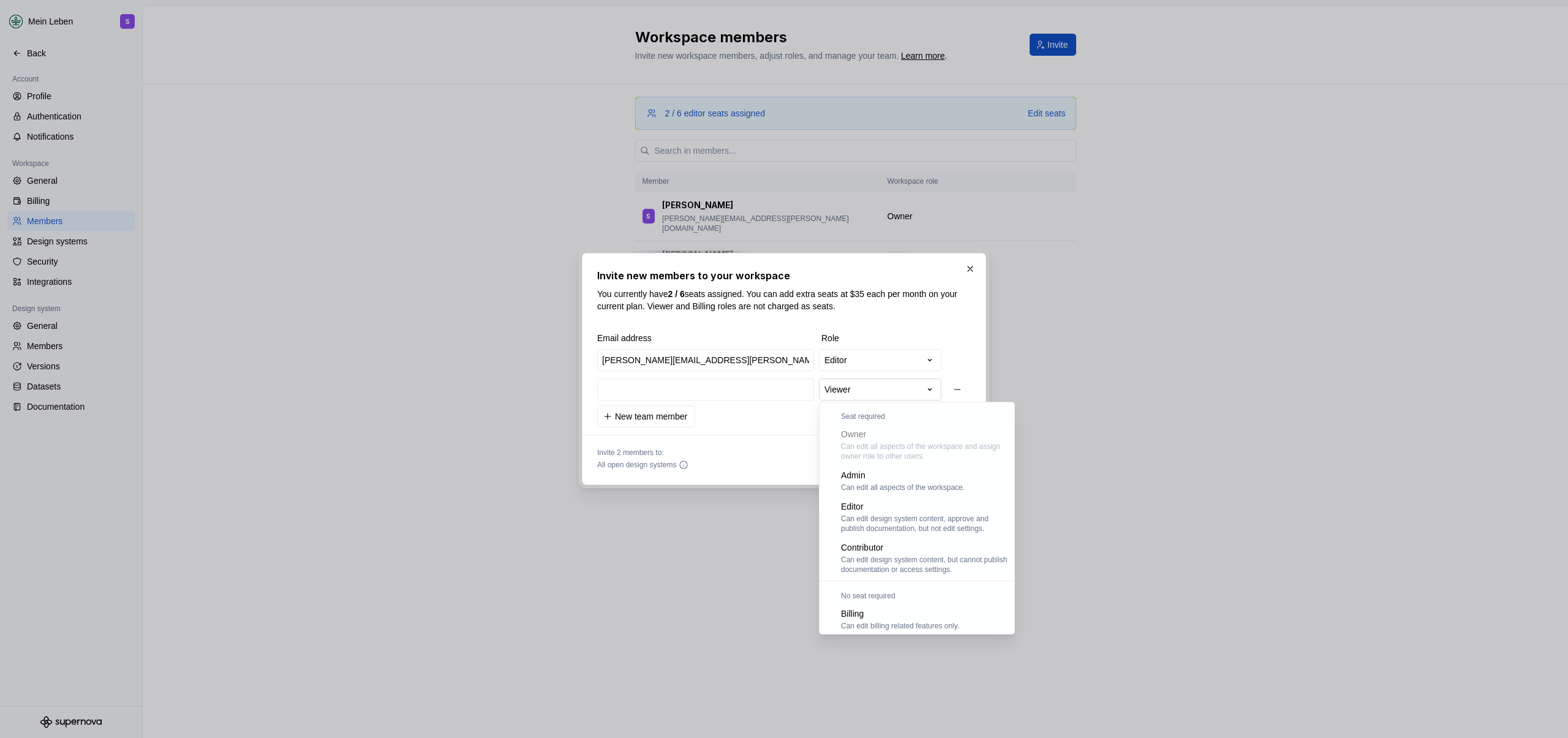
click at [877, 389] on div "**********" at bounding box center [784, 369] width 1568 height 738
select select "*******"
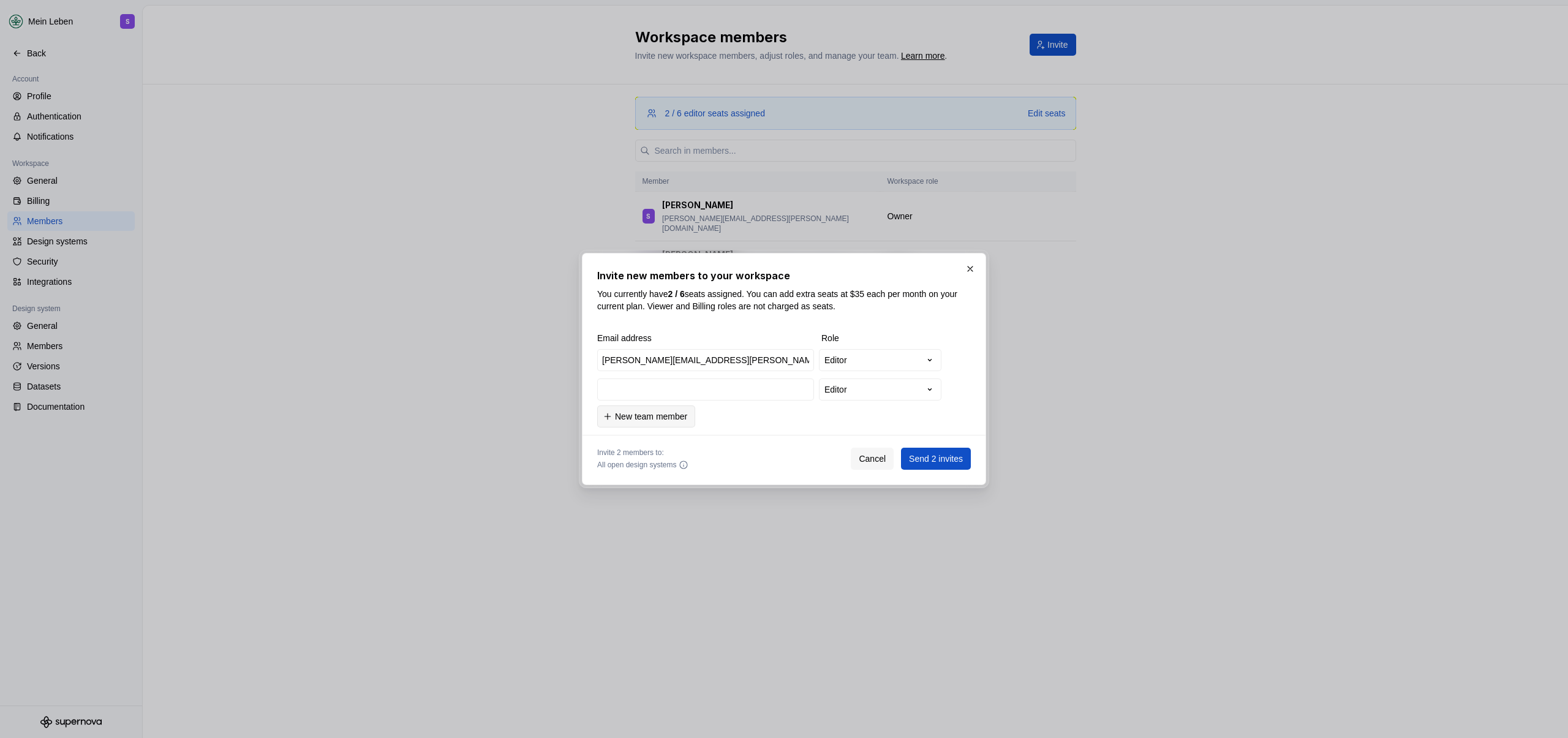
drag, startPoint x: 658, startPoint y: 422, endPoint x: 677, endPoint y: 423, distance: 19.0
click at [658, 421] on span "New team member" at bounding box center [651, 415] width 72 height 12
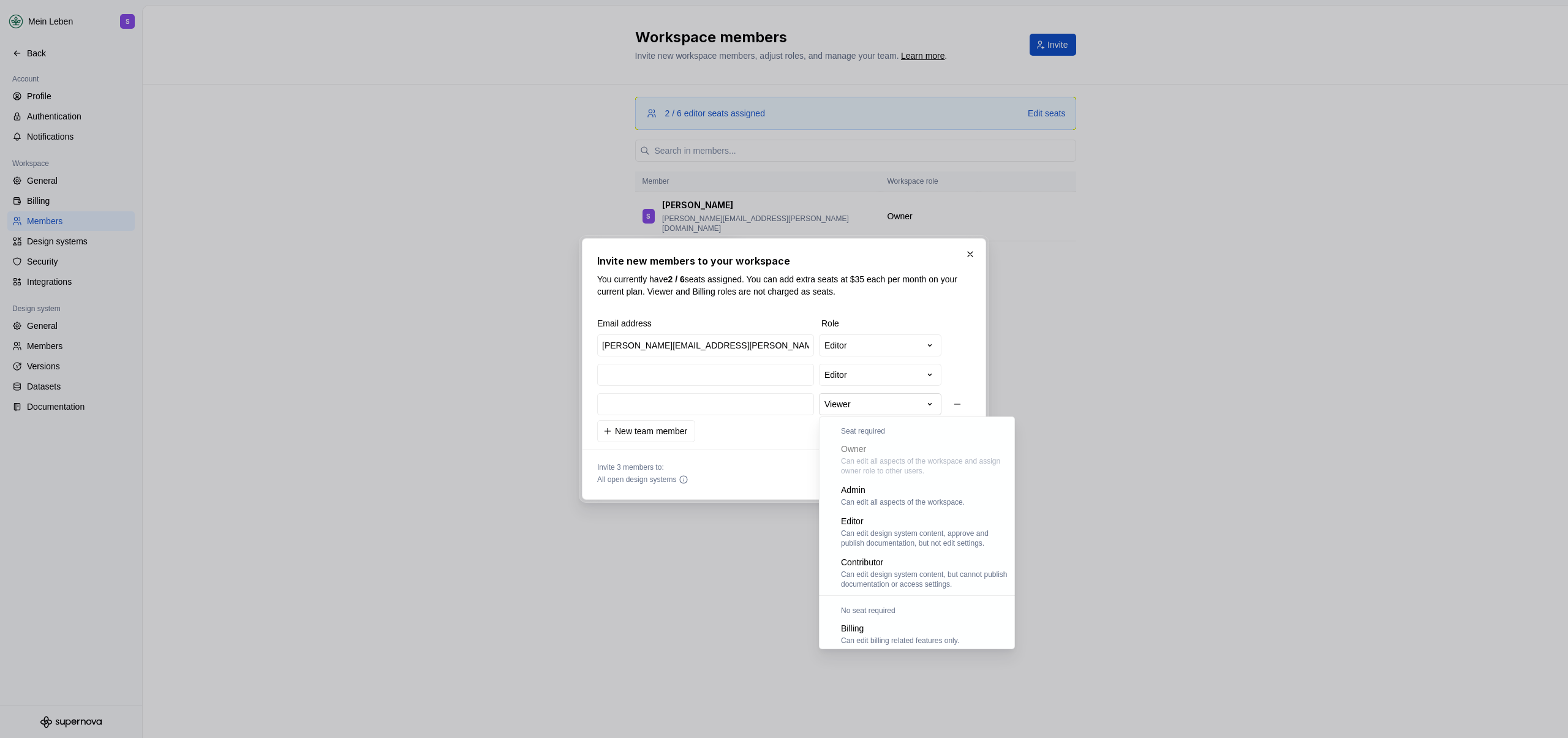
click at [848, 414] on div "**********" at bounding box center [784, 369] width 1568 height 738
select select "*******"
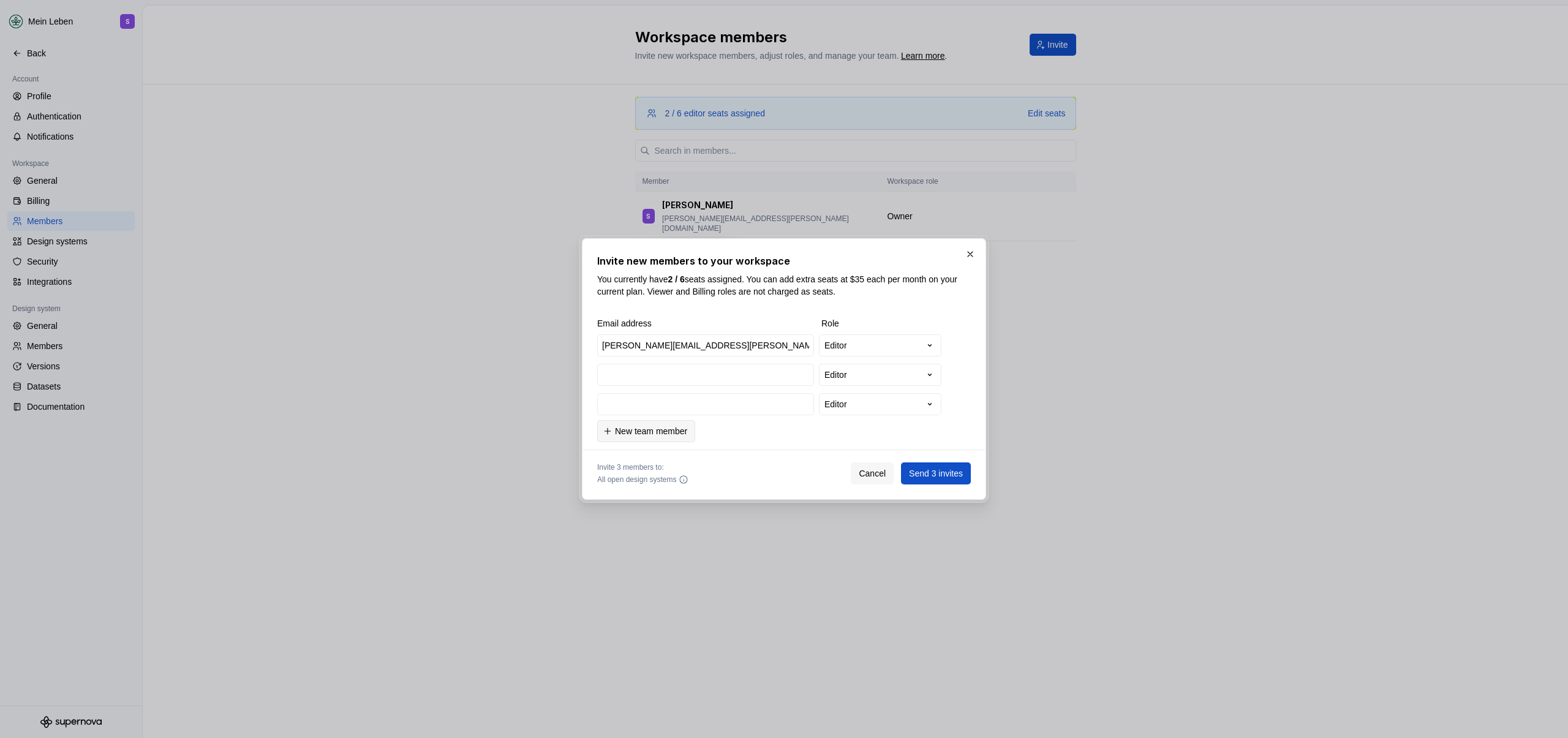
click at [640, 429] on span "New team member" at bounding box center [651, 430] width 72 height 12
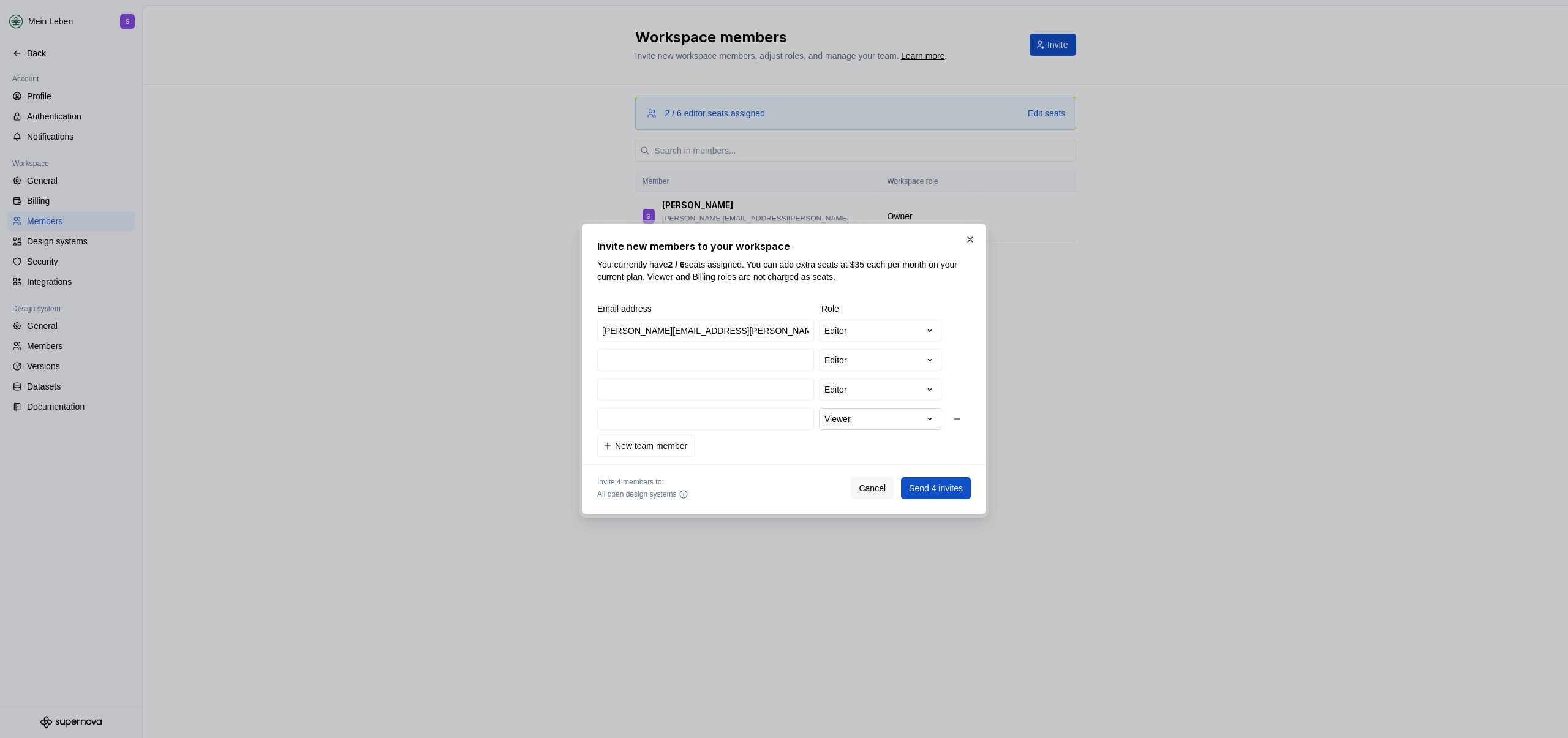
click at [869, 424] on div "**********" at bounding box center [784, 369] width 1568 height 738
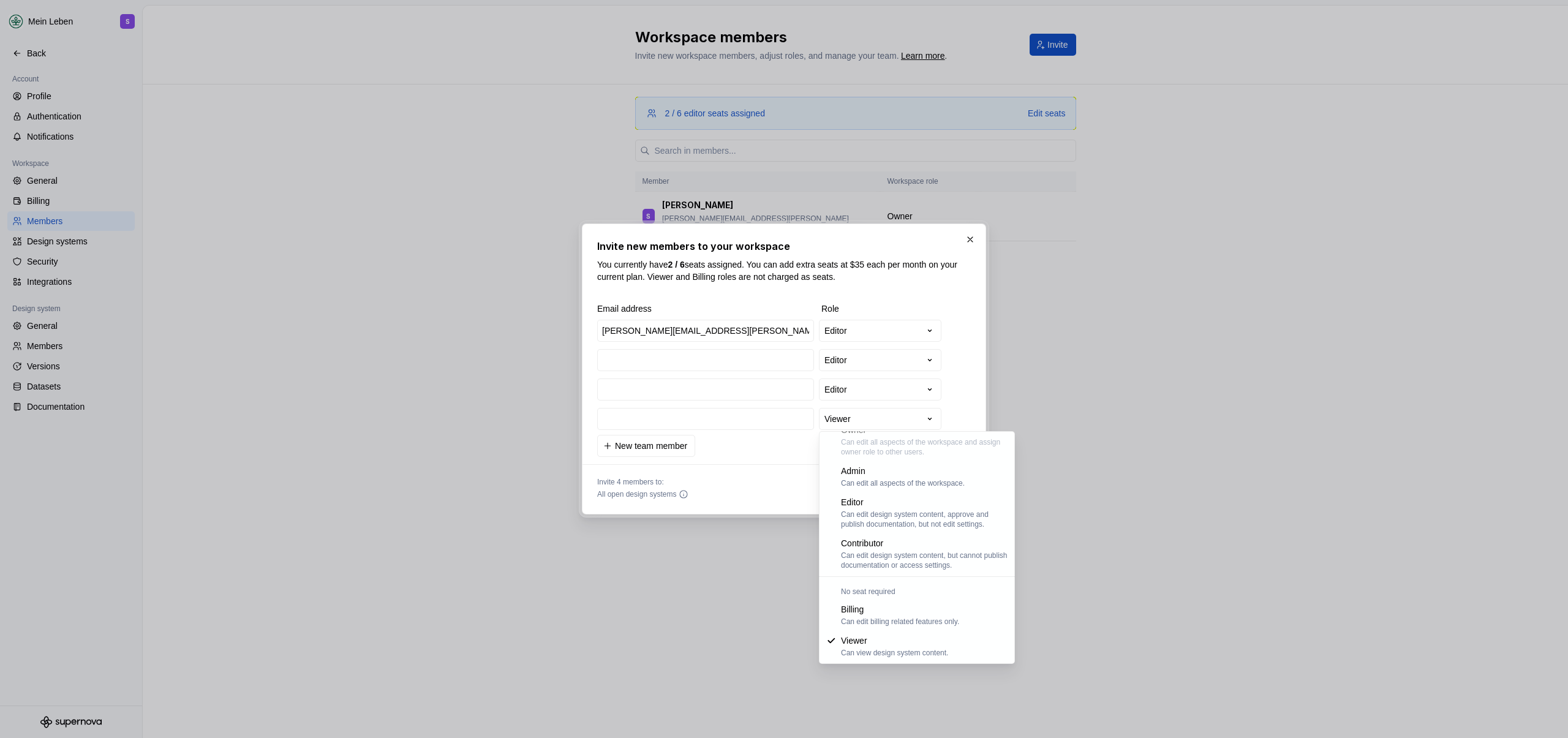
select select "*******"
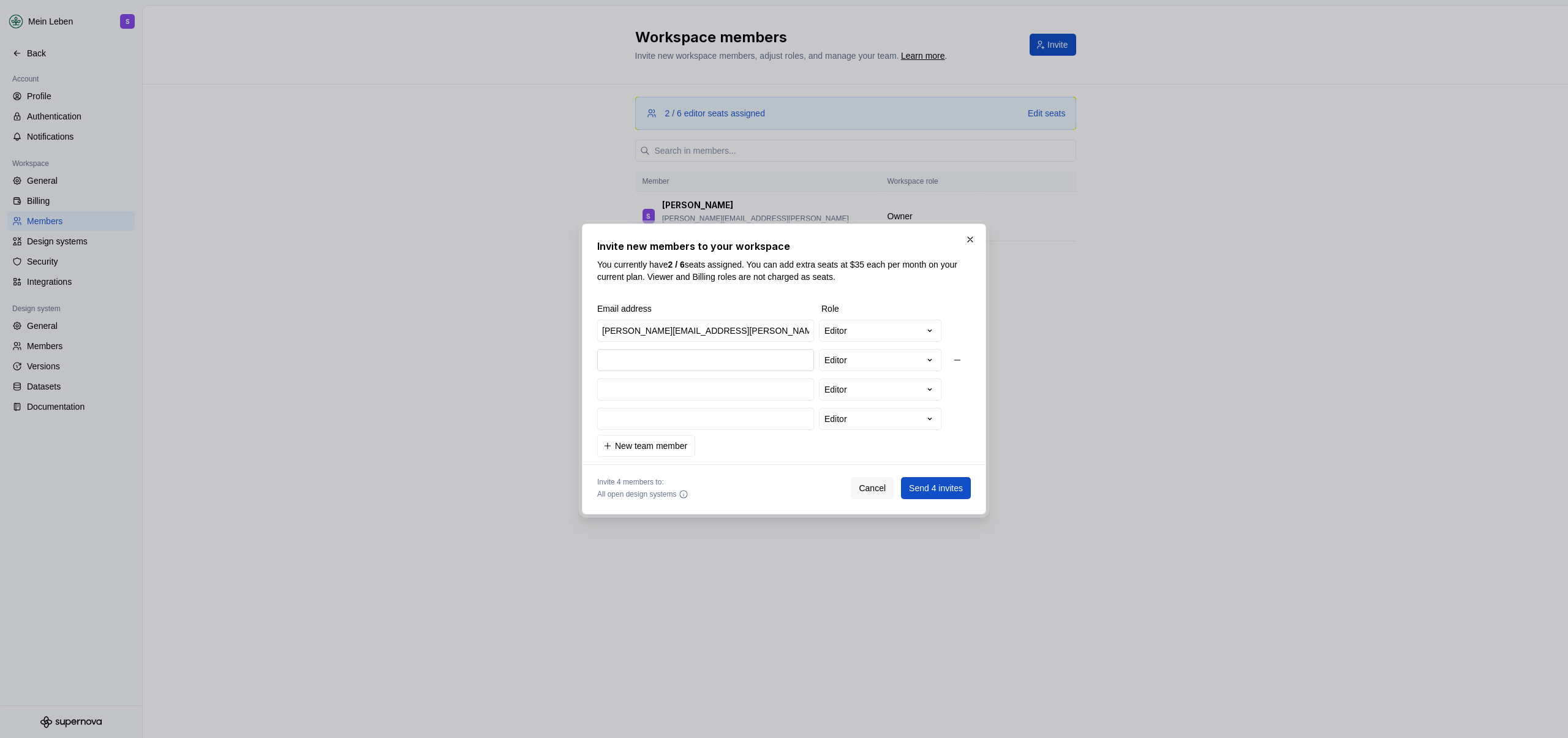
click at [708, 366] on input "email" at bounding box center [706, 360] width 217 height 23
type input "[PERSON_NAME][EMAIL_ADDRESS][PERSON_NAME][DOMAIN_NAME]"
click at [705, 387] on input "email" at bounding box center [706, 389] width 217 height 23
drag, startPoint x: 713, startPoint y: 368, endPoint x: 650, endPoint y: 364, distance: 63.1
click at [650, 364] on input "[PERSON_NAME][EMAIL_ADDRESS][PERSON_NAME][DOMAIN_NAME]" at bounding box center [706, 360] width 217 height 23
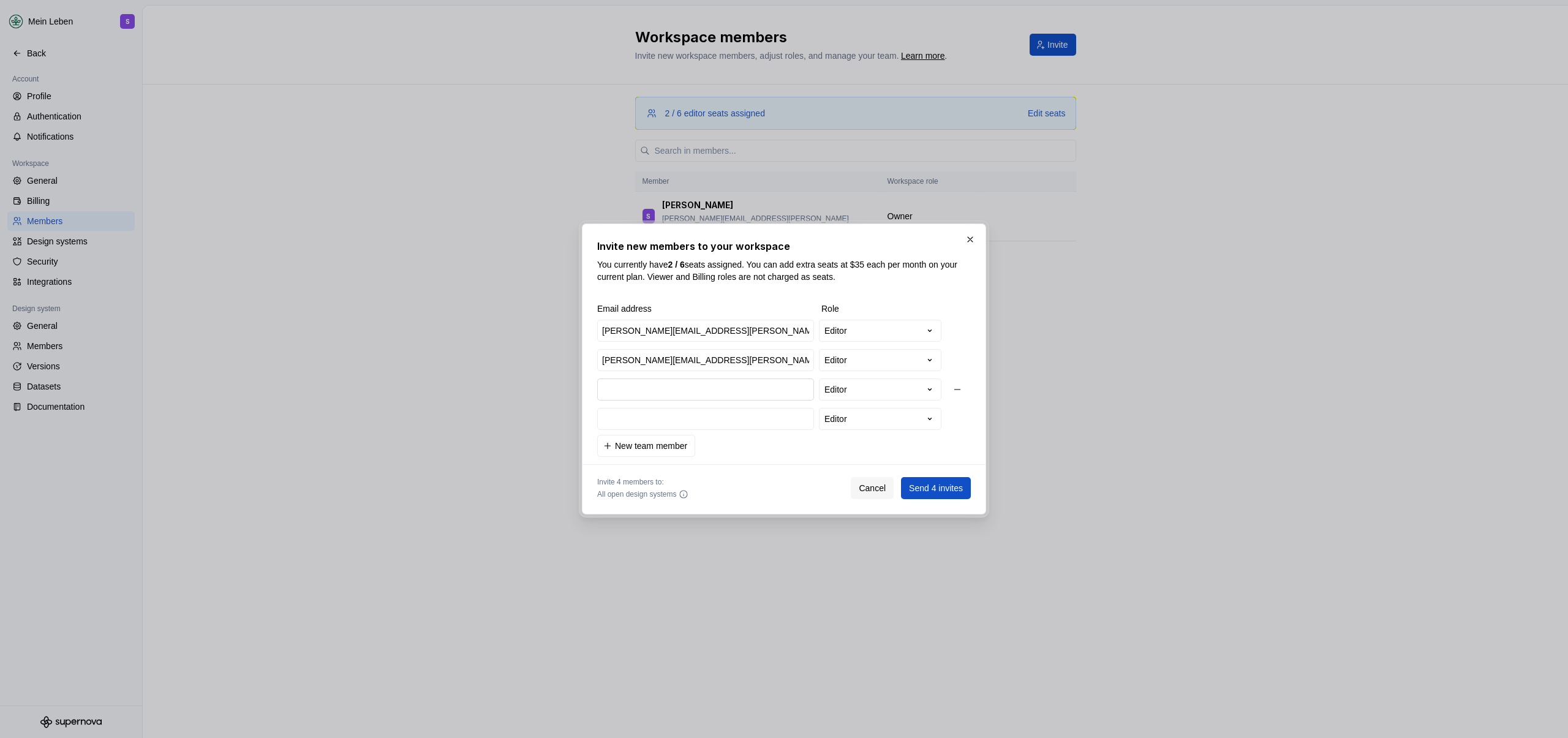
click at [648, 389] on input "email" at bounding box center [706, 389] width 217 height 23
paste input "@[DOMAIN_NAME]"
type input "@[DOMAIN_NAME]"
click at [602, 393] on input "@[DOMAIN_NAME]" at bounding box center [706, 389] width 217 height 23
drag, startPoint x: 668, startPoint y: 389, endPoint x: 594, endPoint y: 387, distance: 74.0
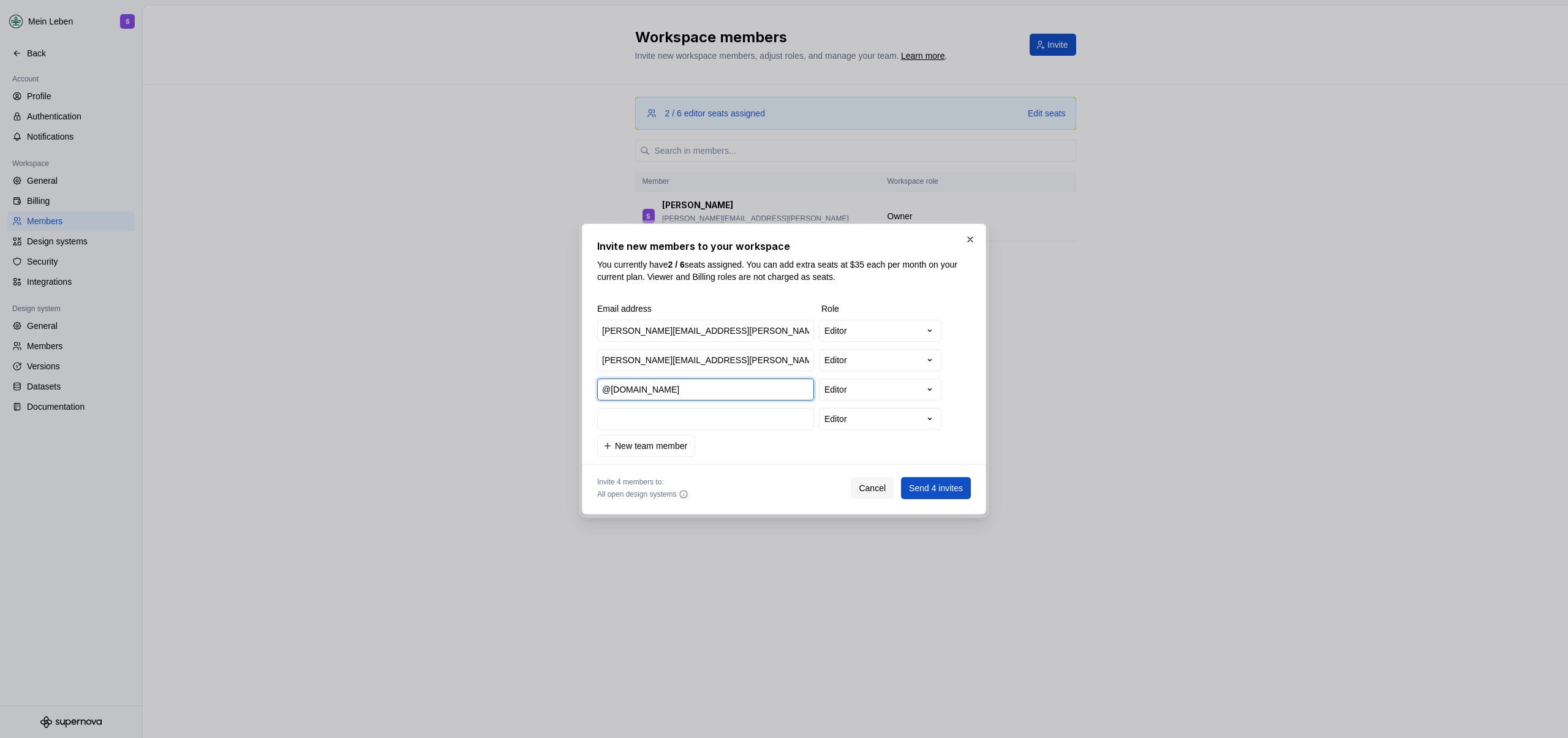
click at [595, 387] on div "**********" at bounding box center [782, 374] width 373 height 115
click at [621, 414] on input "email" at bounding box center [706, 419] width 217 height 23
paste input "@[DOMAIN_NAME]"
type input "@[DOMAIN_NAME]"
click at [601, 389] on input "@[DOMAIN_NAME]" at bounding box center [706, 389] width 217 height 23
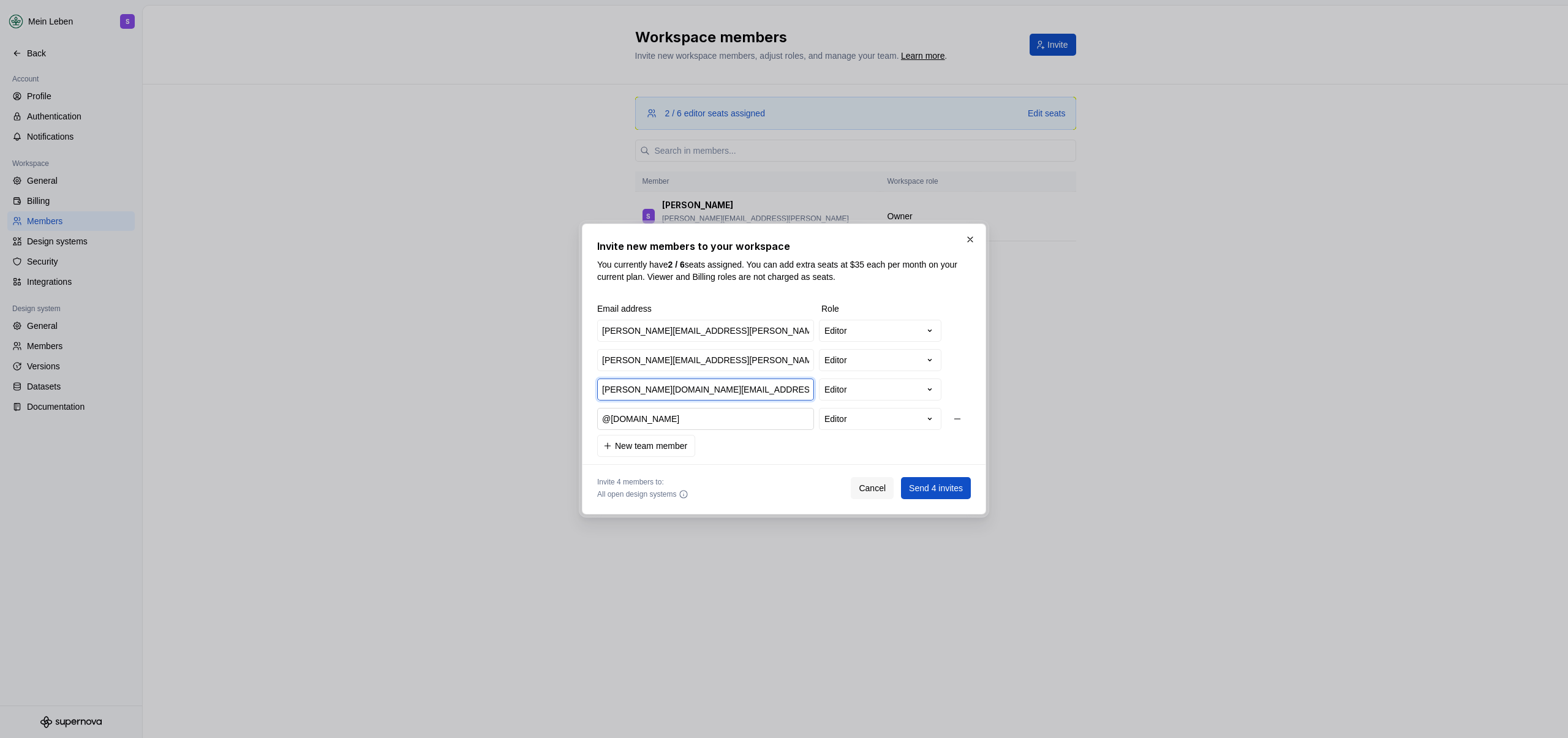
type input "[PERSON_NAME][DOMAIN_NAME][EMAIL_ADDRESS][PERSON_NAME][DOMAIN_NAME]"
click at [604, 419] on input "@[DOMAIN_NAME]" at bounding box center [706, 419] width 217 height 23
type input "[PERSON_NAME][EMAIL_ADDRESS][DOMAIN_NAME]"
click at [928, 485] on span "Send 4 invites" at bounding box center [936, 488] width 53 height 12
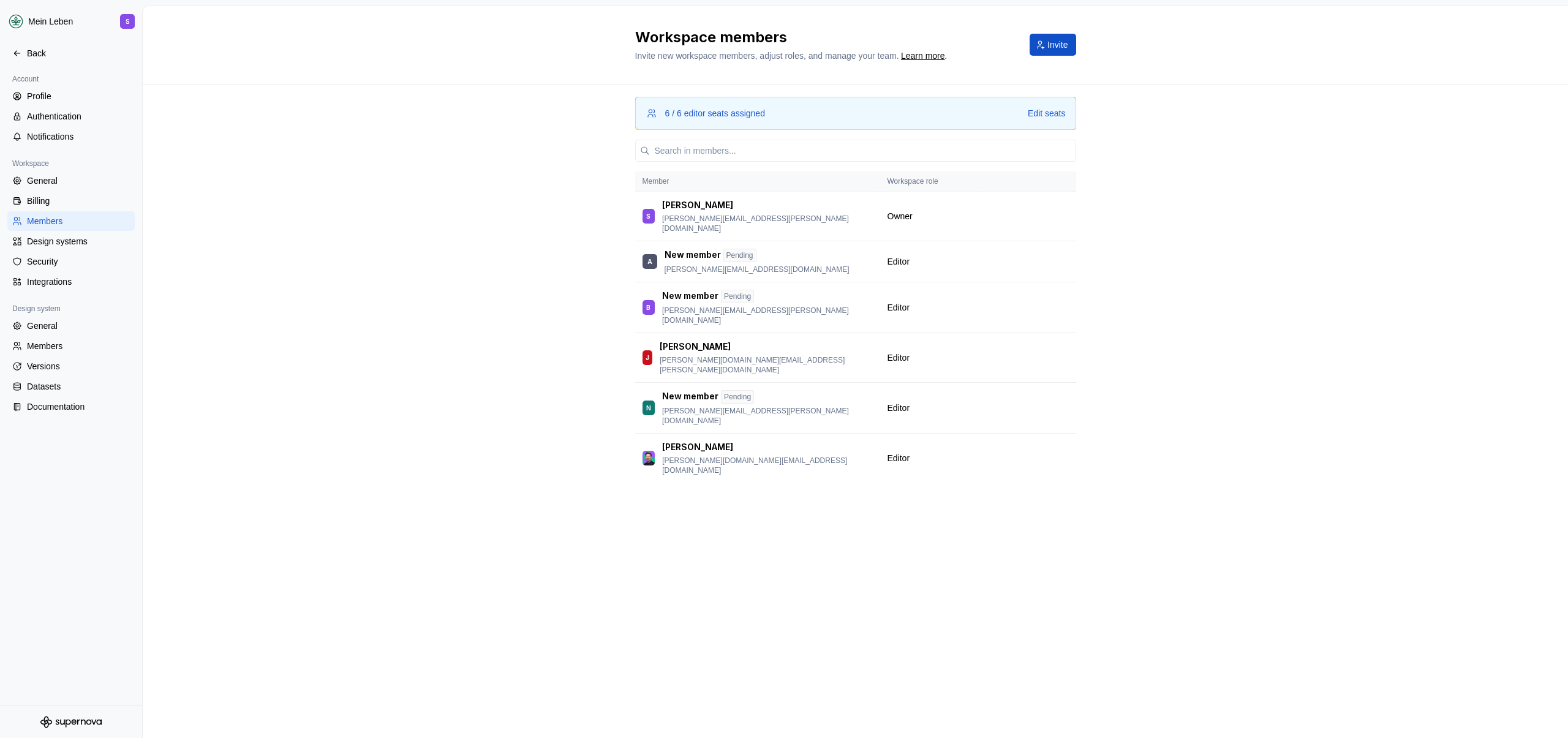
click at [1345, 330] on div "6 / 6 editor seats assigned Edit seats Member Workspace role S [PERSON_NAME] [P…" at bounding box center [855, 307] width 1425 height 444
click at [278, 399] on div "6 / 6 editor seats assigned Edit seats Member Workspace role S [PERSON_NAME] [P…" at bounding box center [855, 307] width 1425 height 444
click at [65, 58] on div "Back" at bounding box center [79, 53] width 103 height 12
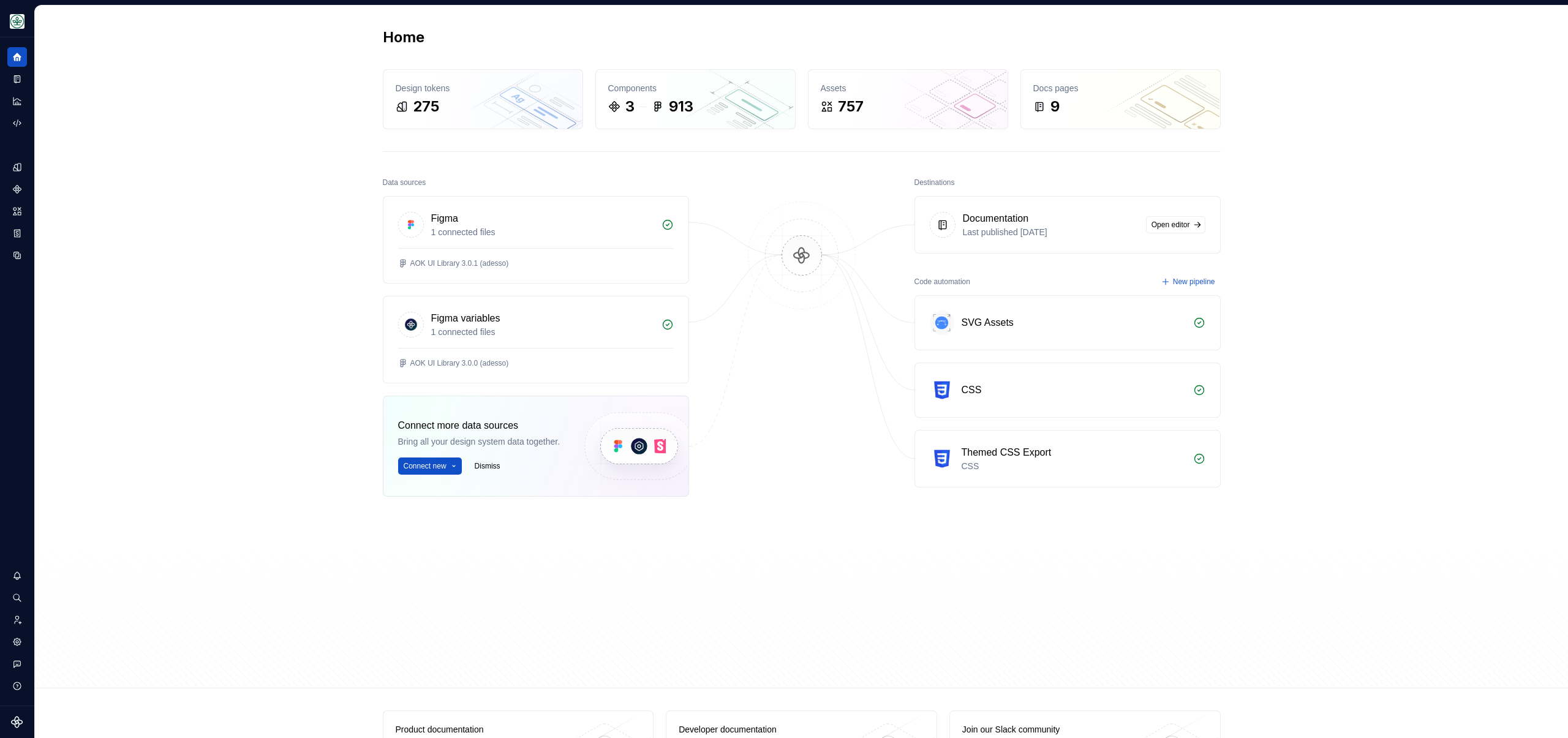
click at [232, 67] on div "Home Design tokens 275 Components 3 913 Assets 757 Docs pages 9 Data sources Fi…" at bounding box center [801, 347] width 1533 height 683
click at [29, 39] on button "Expand sidebar" at bounding box center [25, 38] width 17 height 17
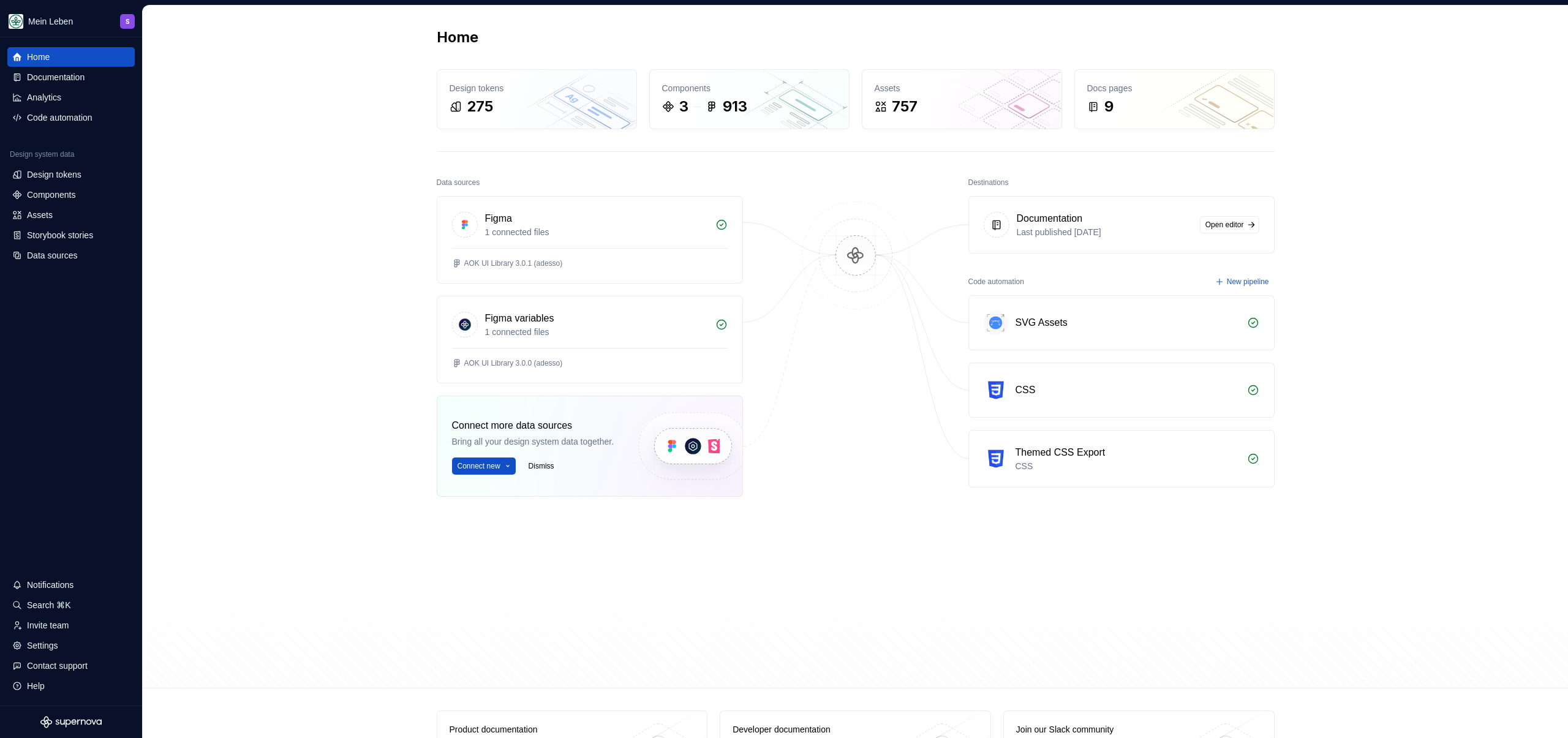
click at [222, 98] on div "Home Design tokens 275 Components 3 913 Assets 757 Docs pages 9 Data sources Fi…" at bounding box center [855, 347] width 1425 height 683
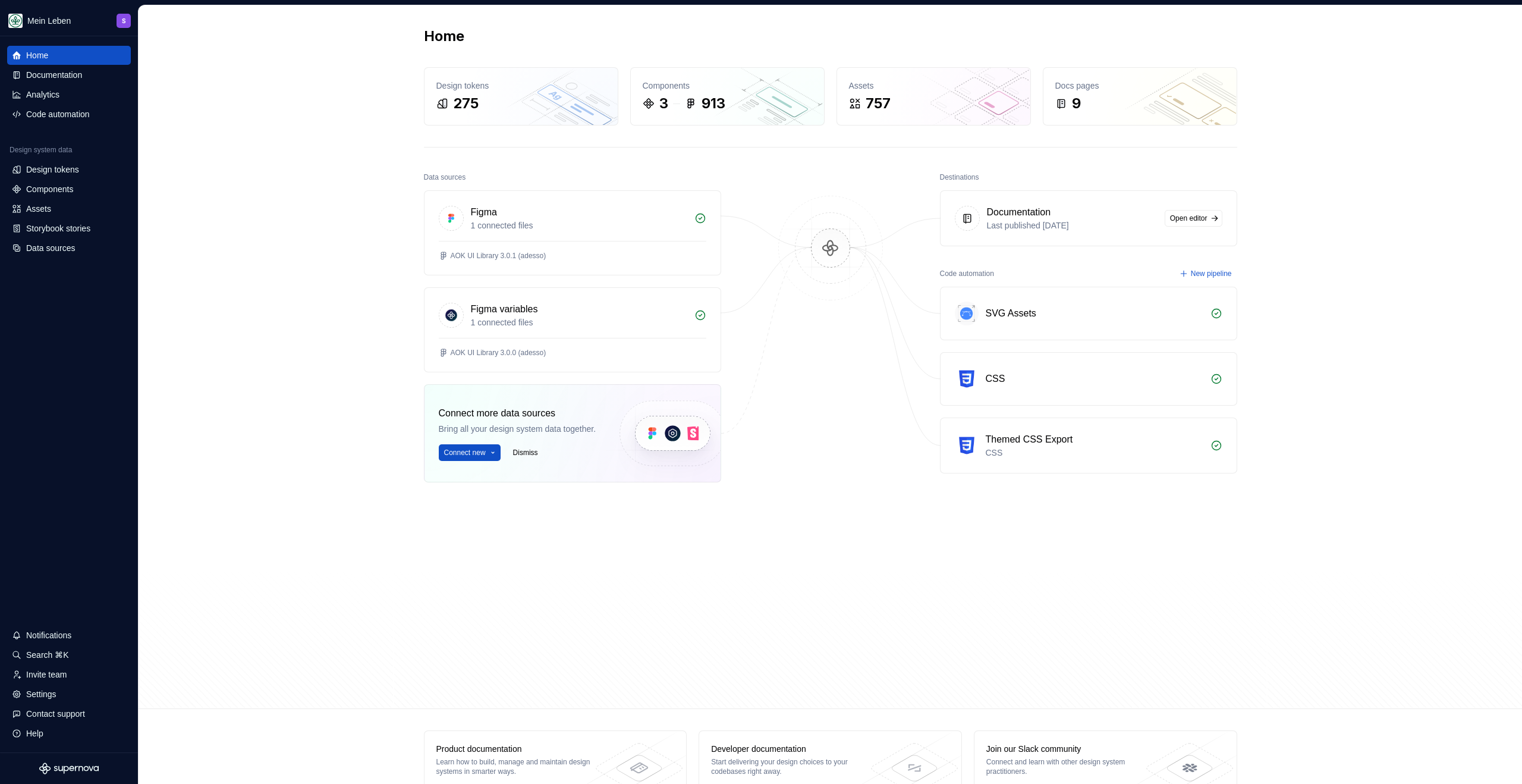
click at [209, 220] on div "Home Design tokens 275 Components 3 913 Assets 757 Docs pages 9 Data sources Fi…" at bounding box center [830, 357] width 1384 height 703
click at [227, 254] on div "Home Design tokens 275 Components 3 913 Assets 757 Docs pages 9 Data sources Fi…" at bounding box center [830, 357] width 1384 height 703
